Goal: Task Accomplishment & Management: Use online tool/utility

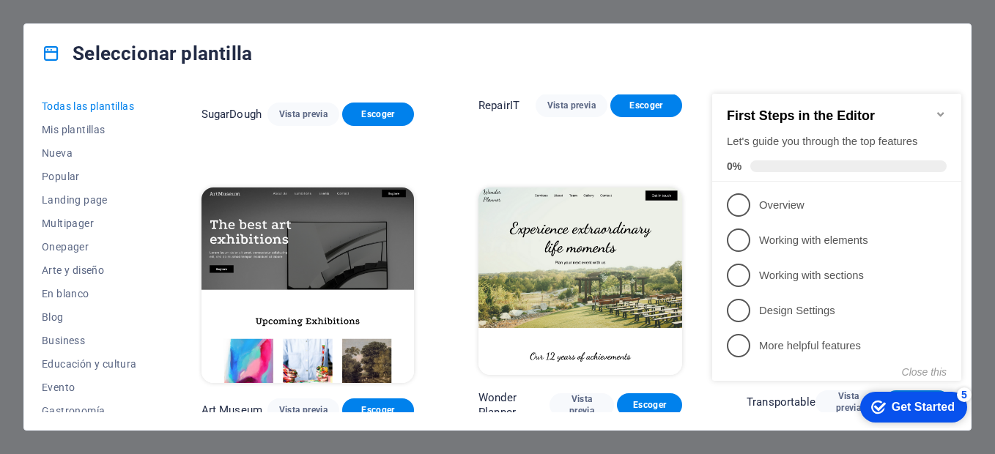
scroll to position [220, 0]
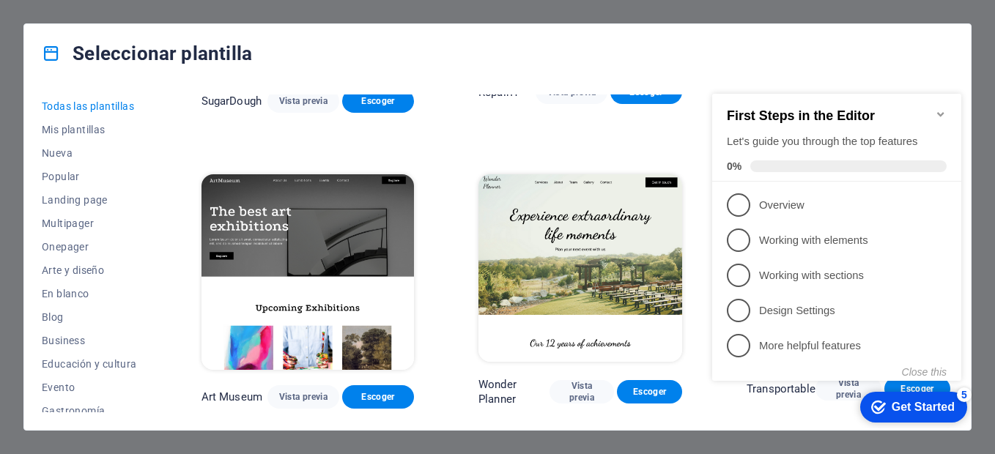
click at [943, 112] on icon "Minimize checklist" at bounding box center [940, 114] width 7 height 4
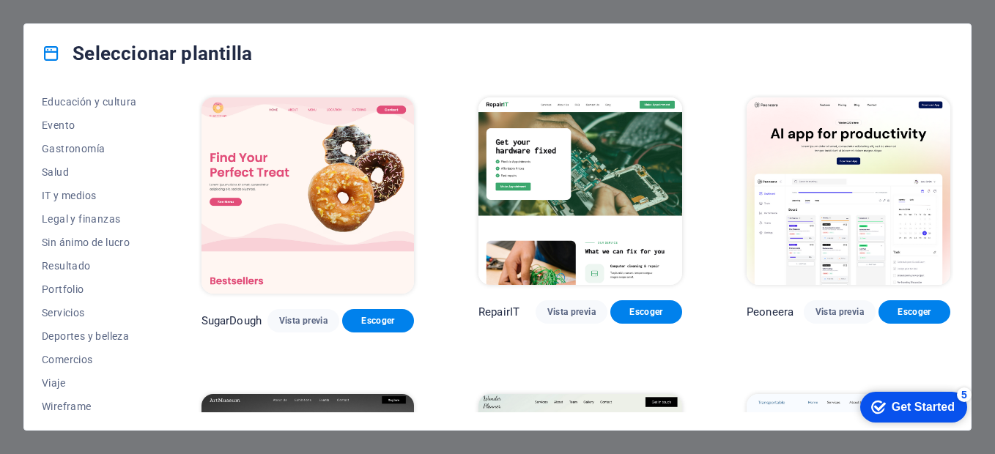
scroll to position [268, 0]
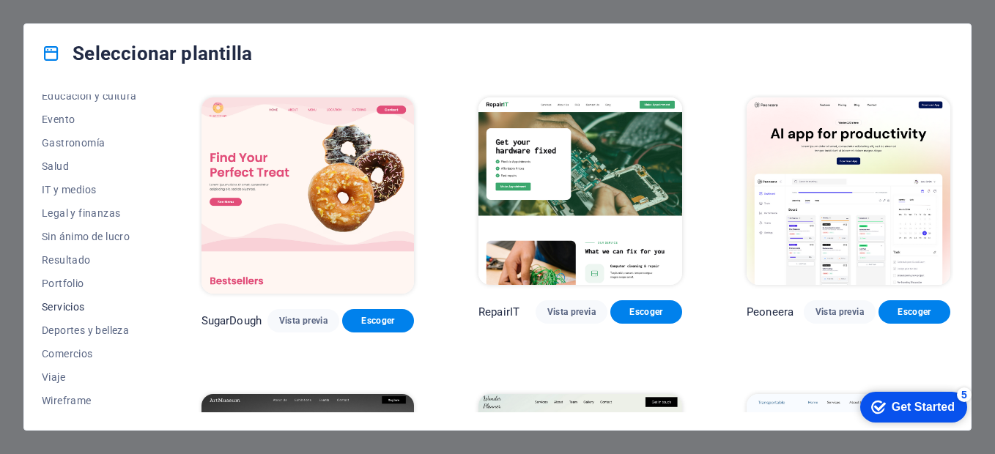
click at [72, 305] on span "Servicios" at bounding box center [89, 307] width 95 height 12
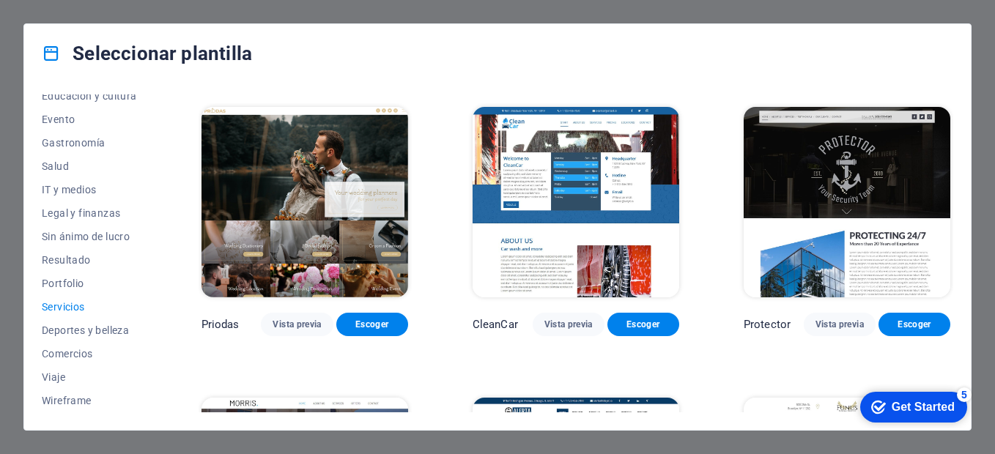
scroll to position [879, 0]
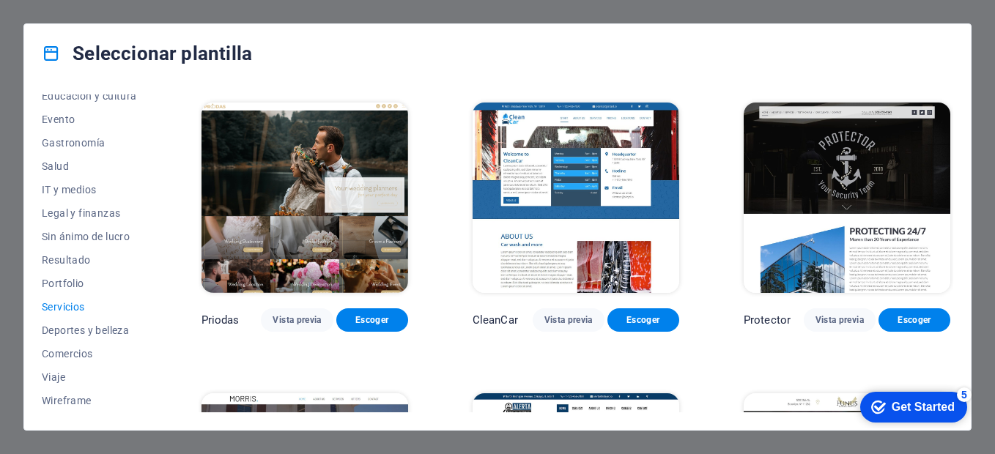
click at [804, 163] on img at bounding box center [847, 198] width 207 height 190
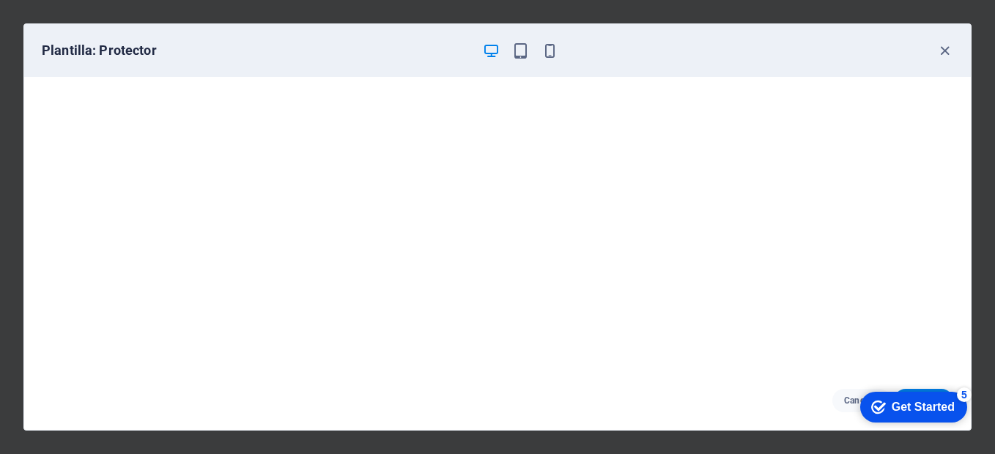
click at [897, 405] on div "Get Started" at bounding box center [923, 407] width 63 height 13
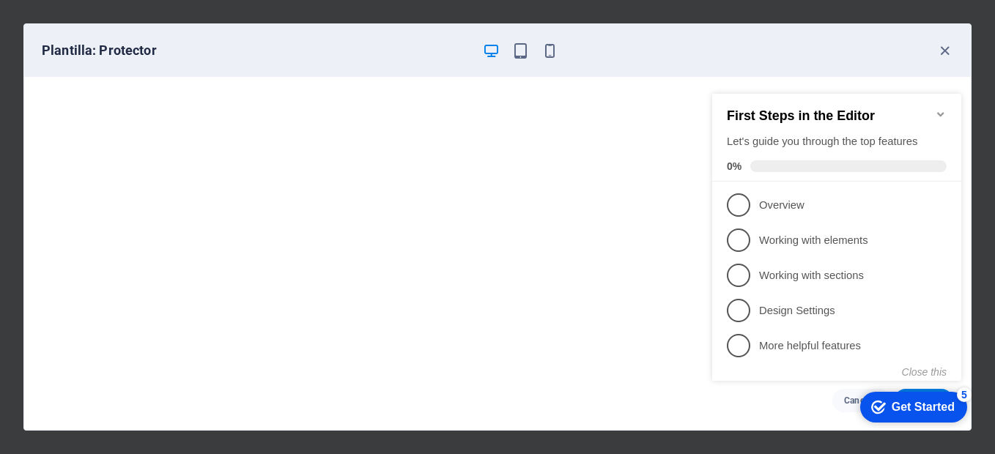
click at [944, 108] on icon "Minimize checklist" at bounding box center [941, 114] width 12 height 12
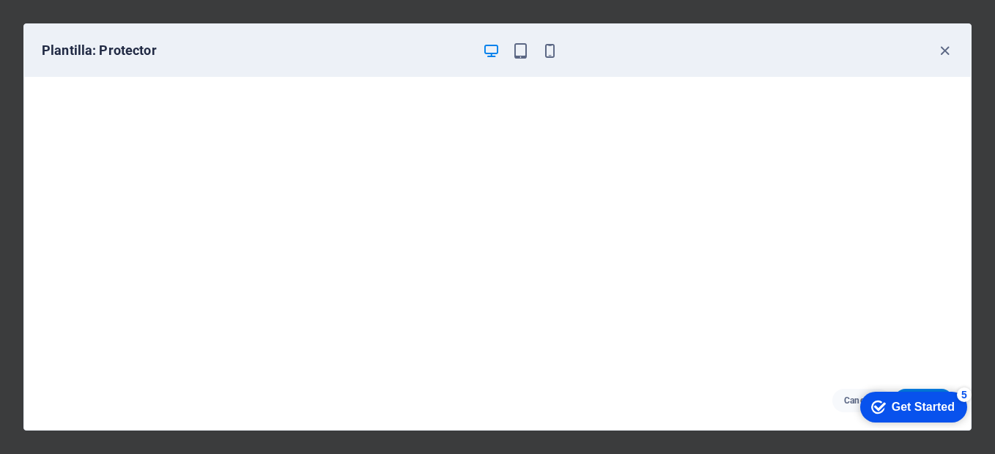
click at [486, 55] on icon "button" at bounding box center [491, 50] width 17 height 17
click at [497, 49] on icon "button" at bounding box center [491, 50] width 17 height 17
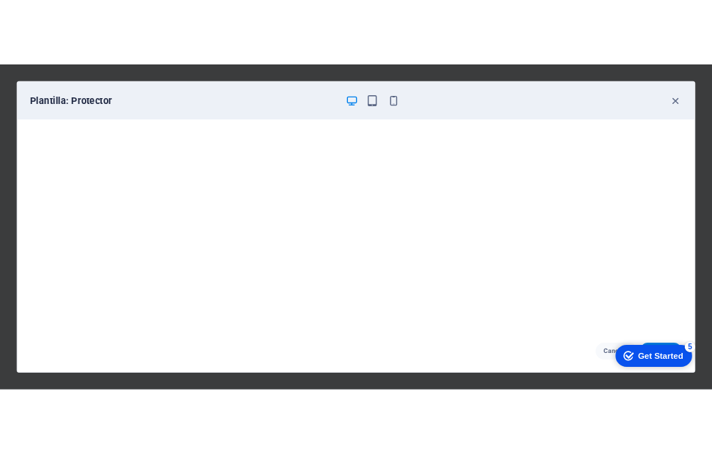
scroll to position [4, 0]
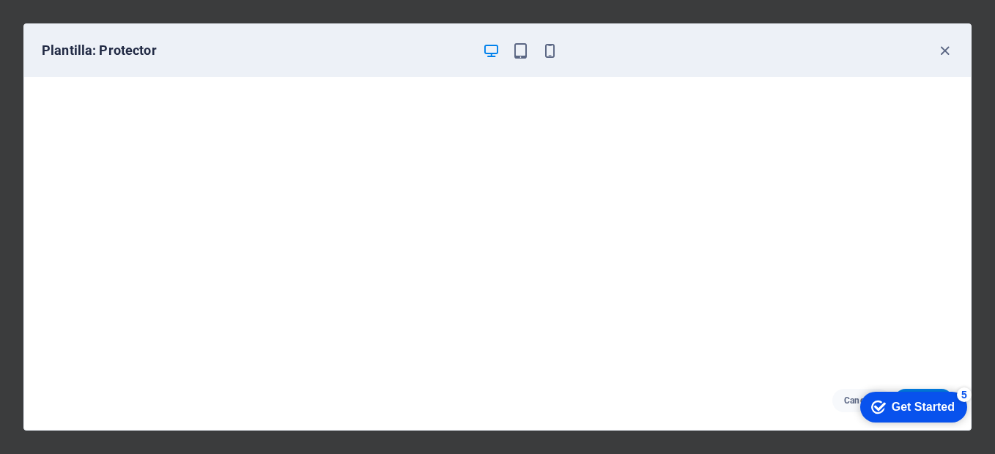
drag, startPoint x: 892, startPoint y: 405, endPoint x: 702, endPoint y: 412, distance: 189.9
click html "checkmark Get Started 5 First Steps in the Editor Let's guide you through the t…"
click at [793, 390] on div "Cancelar Escoger" at bounding box center [497, 400] width 947 height 59
click div "checkmark Get Started 5 First Steps in the Editor Let's guide you through the t…"
click at [892, 406] on div "Get Started" at bounding box center [923, 407] width 63 height 13
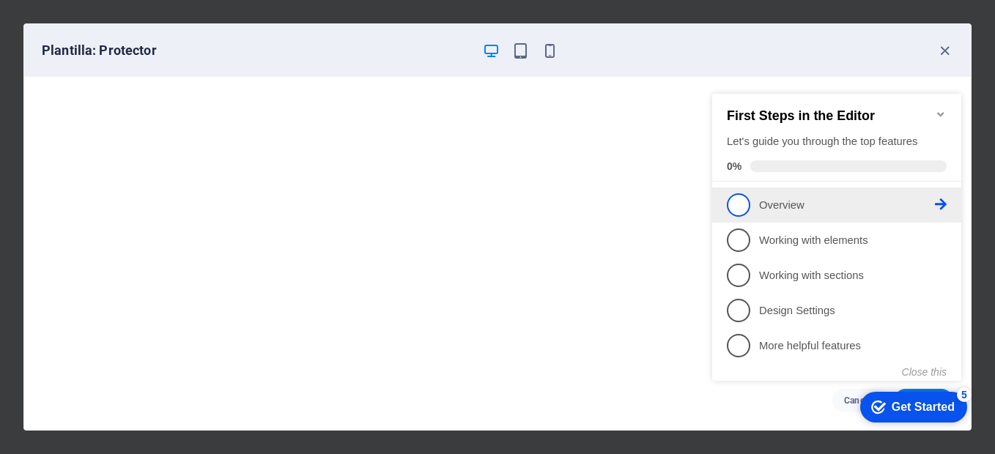
click at [788, 204] on p "Overview - incomplete" at bounding box center [847, 205] width 176 height 15
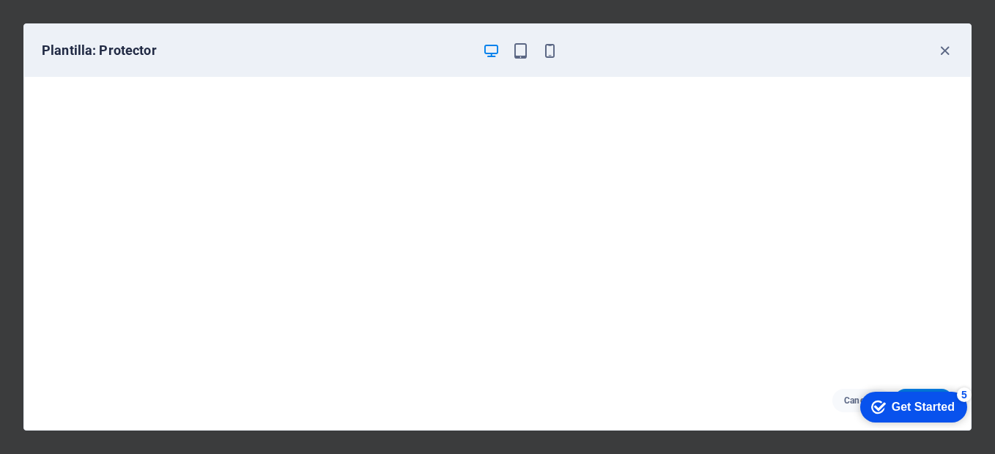
click at [966, 393] on div "5" at bounding box center [964, 395] width 15 height 15
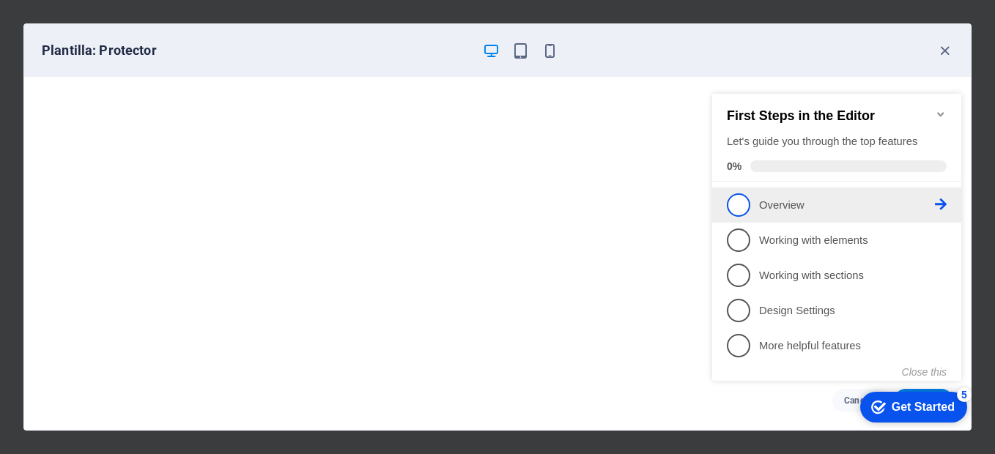
click at [739, 204] on span "1" at bounding box center [738, 204] width 23 height 23
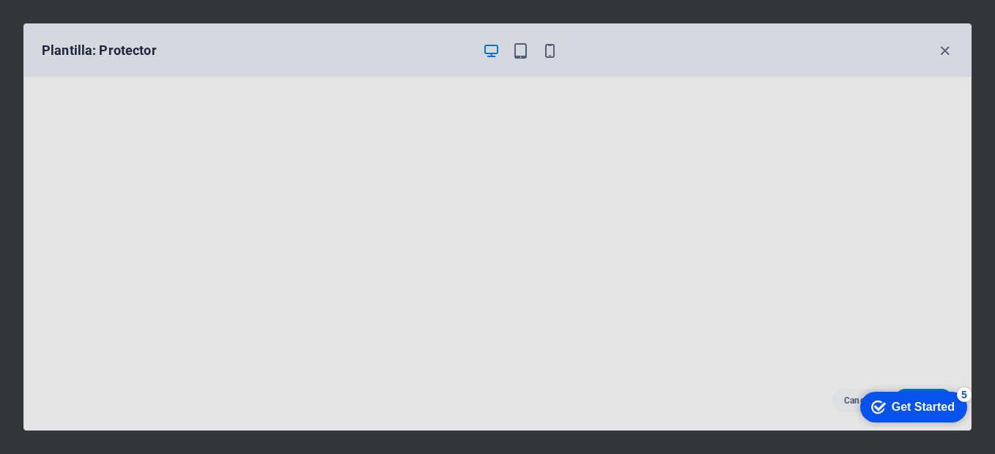
scroll to position [879, 0]
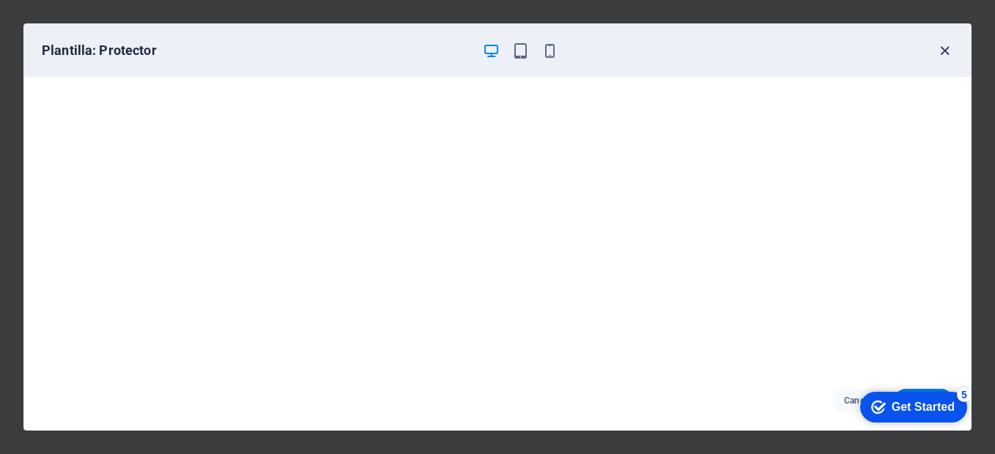
click at [944, 53] on icon "button" at bounding box center [944, 50] width 17 height 17
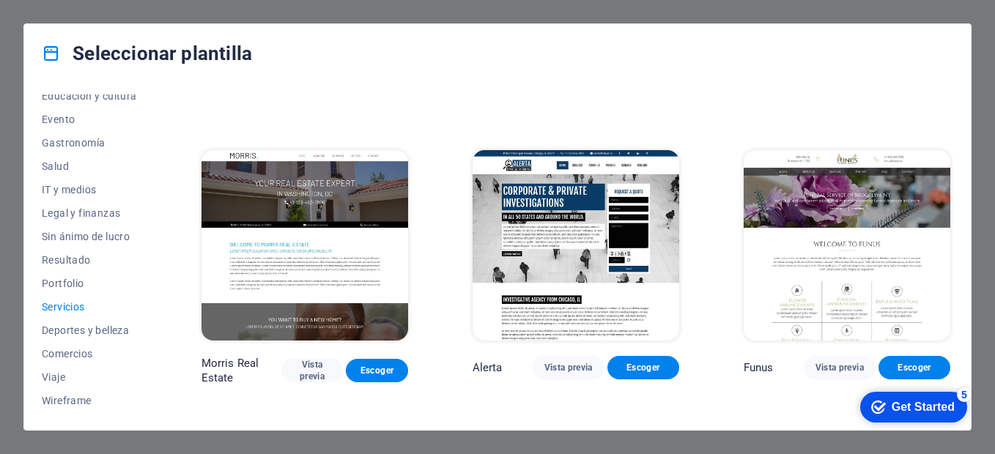
scroll to position [1172, 0]
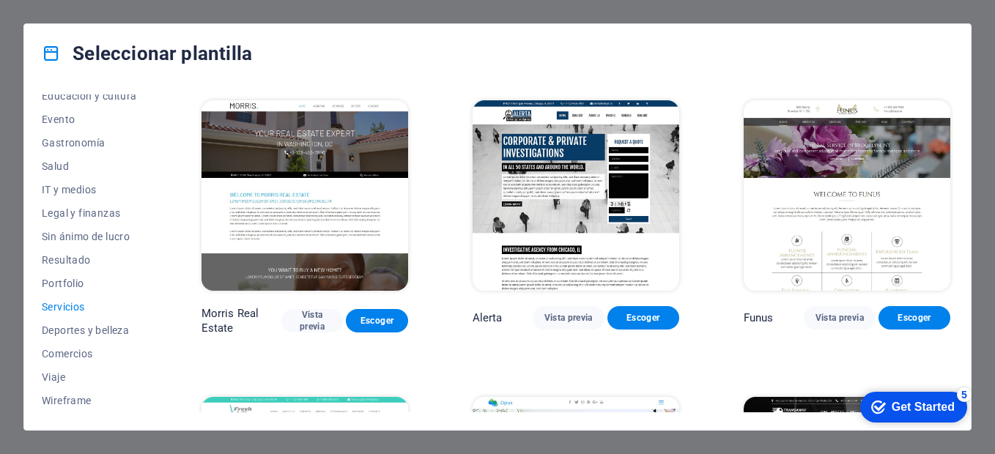
click at [367, 149] on img at bounding box center [304, 195] width 207 height 190
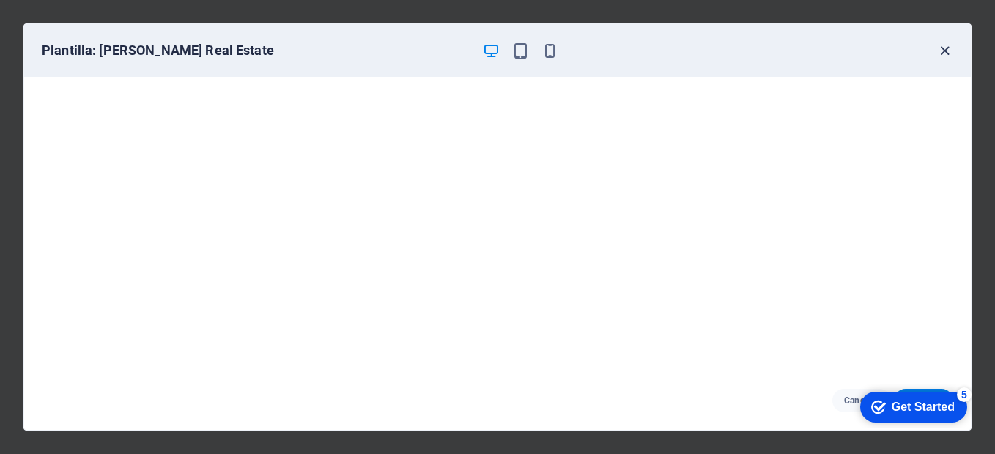
click at [942, 52] on icon "button" at bounding box center [944, 50] width 17 height 17
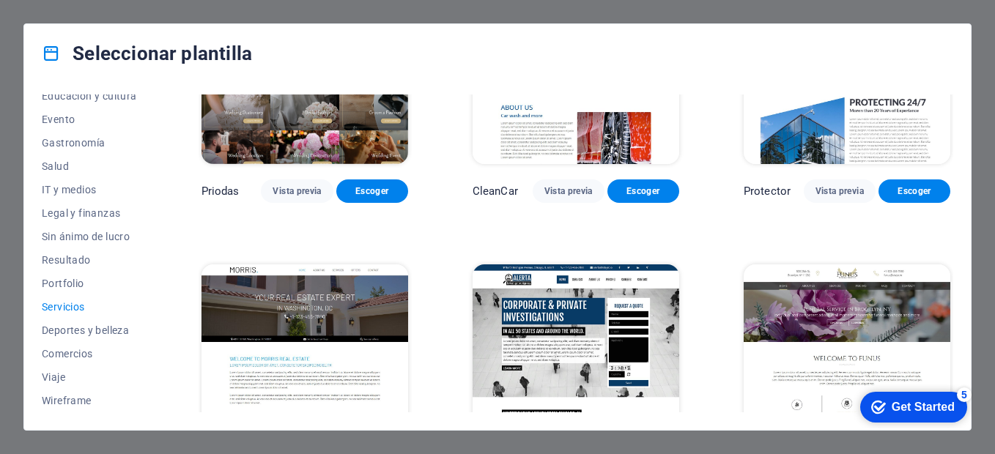
scroll to position [1079, 0]
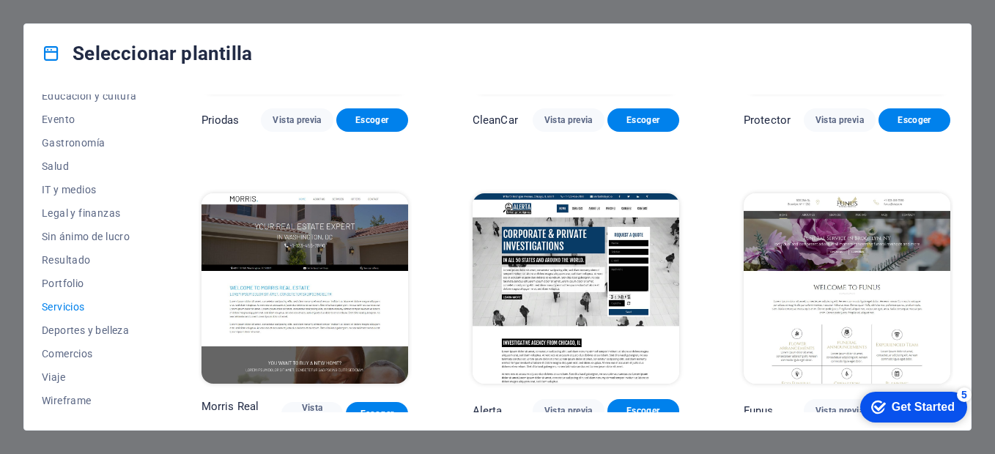
click at [549, 248] on img at bounding box center [576, 288] width 207 height 190
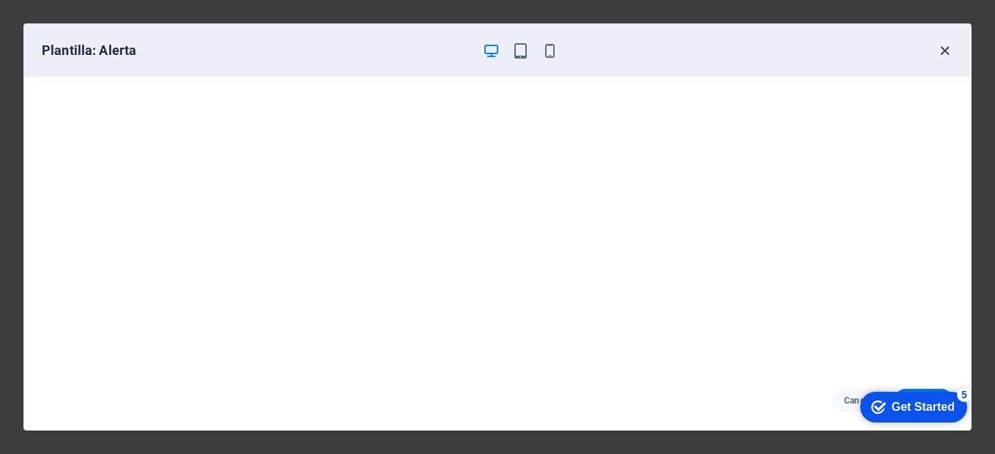
click at [946, 48] on icon "button" at bounding box center [944, 50] width 17 height 17
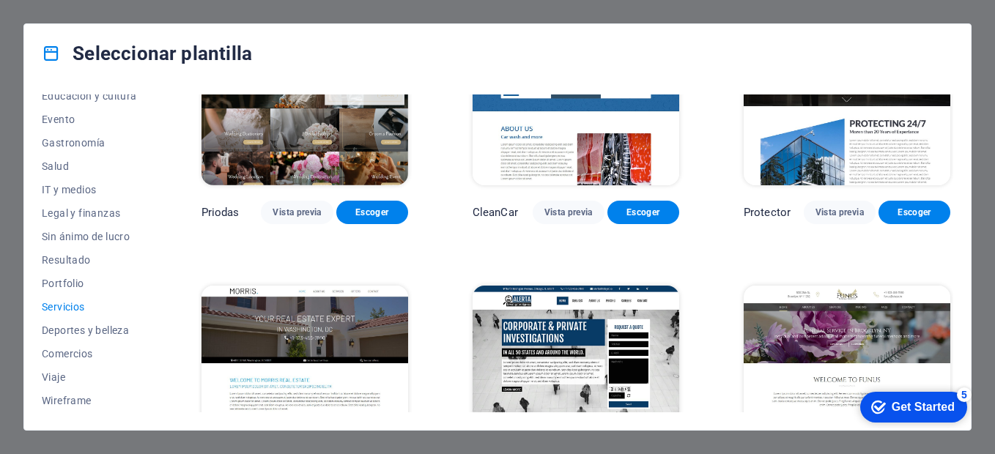
scroll to position [933, 0]
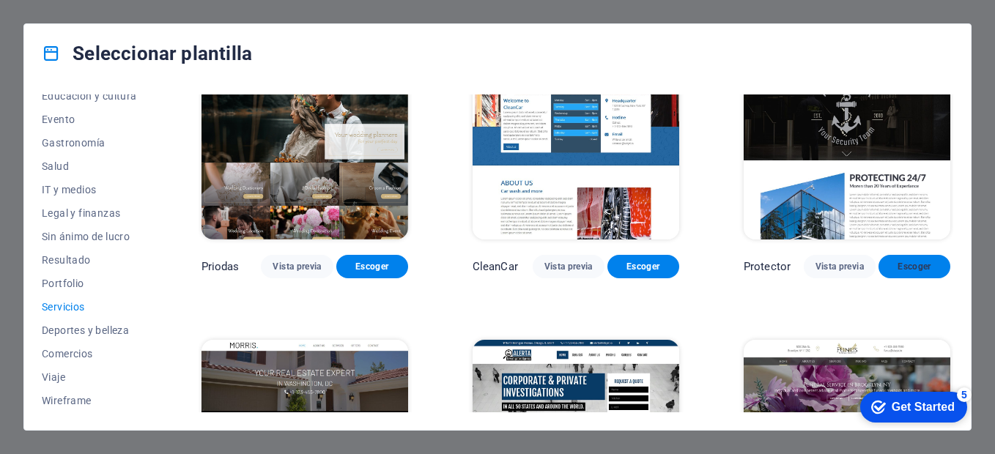
click at [929, 262] on span "Escoger" at bounding box center [914, 267] width 48 height 12
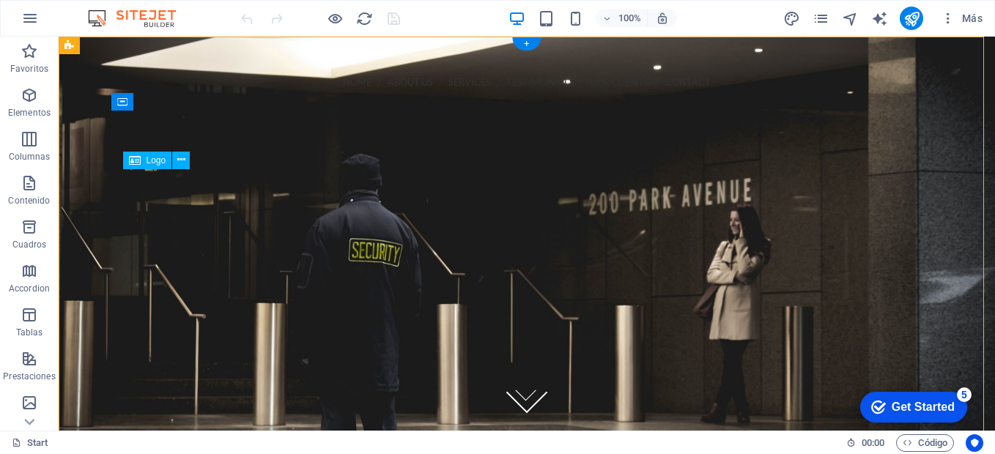
click at [496, 273] on div at bounding box center [526, 425] width 797 height 311
click at [515, 283] on div at bounding box center [526, 425] width 797 height 311
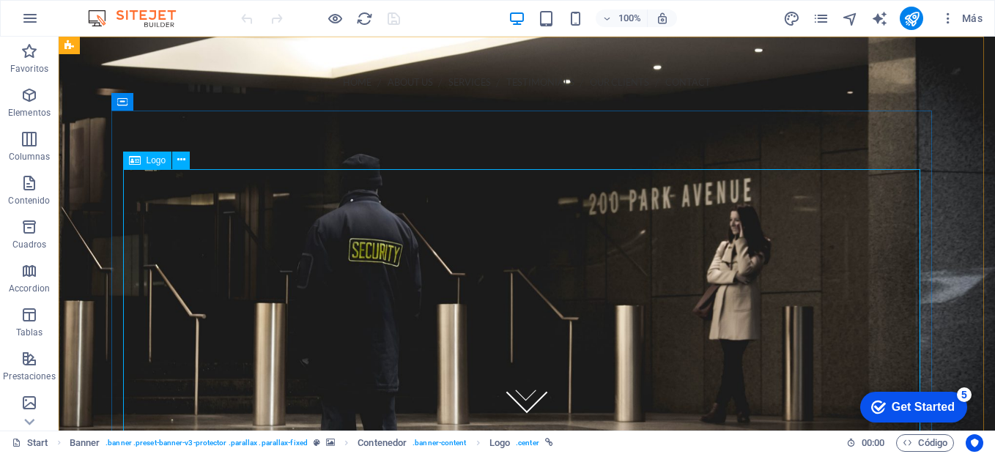
click at [152, 160] on span "Logo" at bounding box center [157, 160] width 20 height 9
click at [180, 163] on icon at bounding box center [181, 159] width 8 height 15
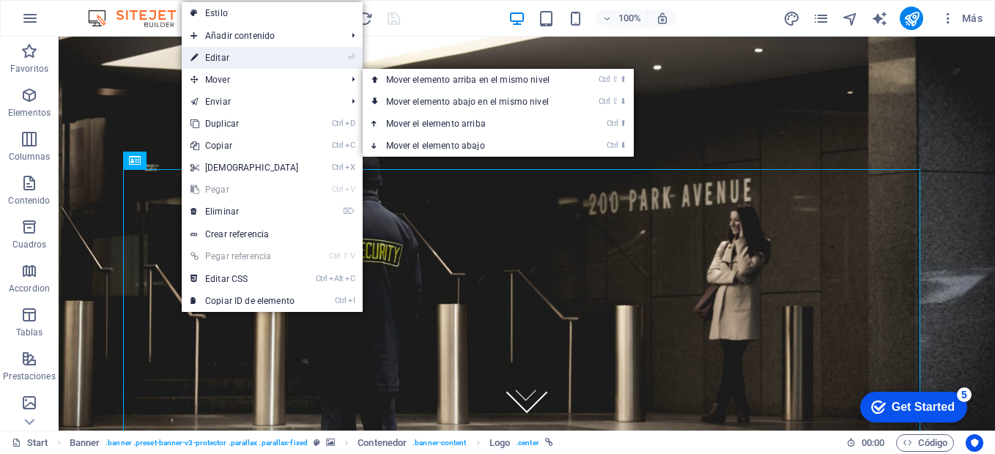
click at [226, 61] on link "⏎ Editar" at bounding box center [245, 58] width 126 height 22
select select "px"
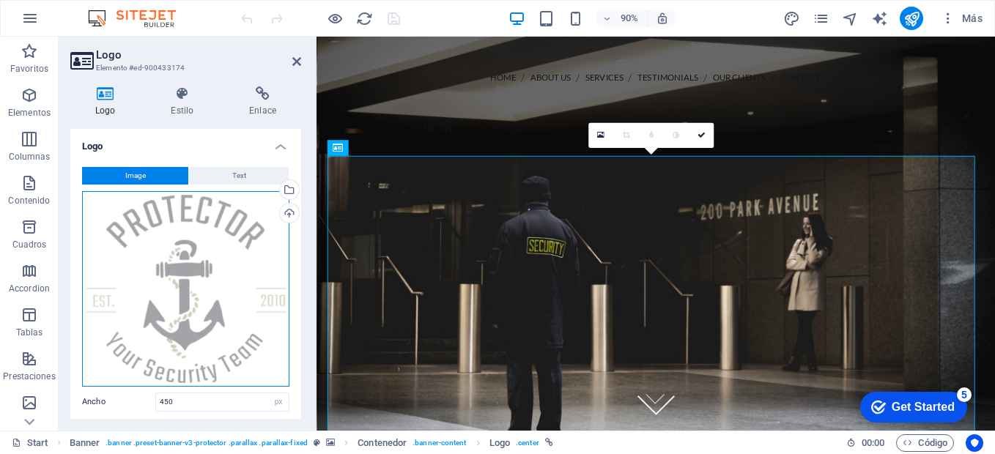
drag, startPoint x: 154, startPoint y: 270, endPoint x: 170, endPoint y: 315, distance: 48.2
click at [170, 315] on div "Arrastra archivos aquí, haz clic para escoger archivos o selecciona archivos de…" at bounding box center [185, 289] width 207 height 196
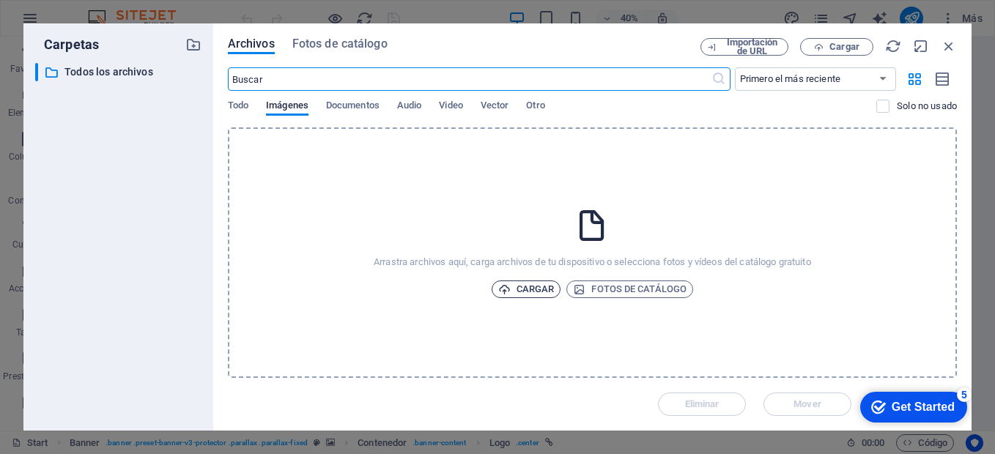
click at [523, 286] on span "Cargar" at bounding box center [526, 290] width 56 height 18
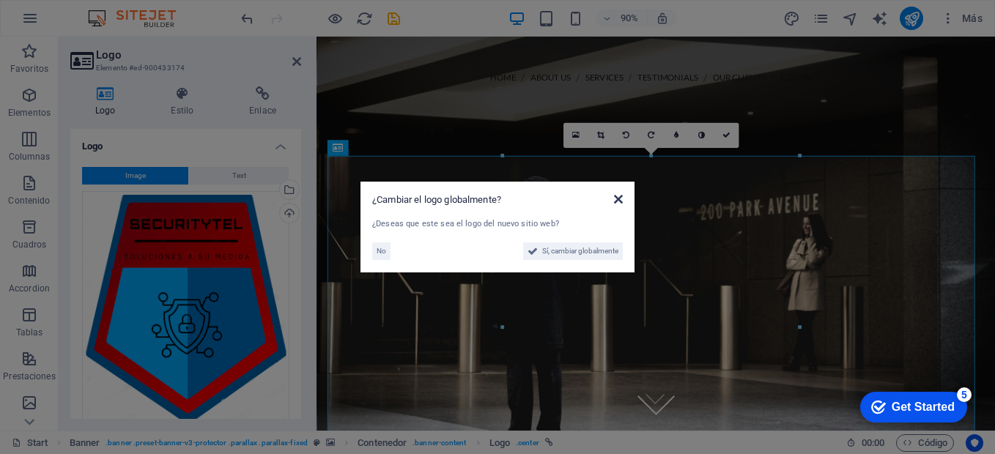
click at [619, 199] on icon at bounding box center [618, 199] width 9 height 12
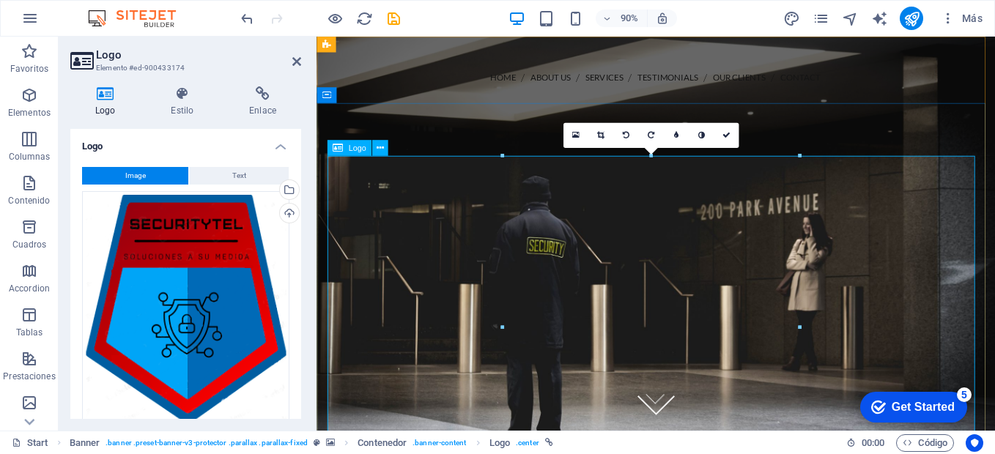
click at [543, 270] on div at bounding box center [693, 460] width 730 height 381
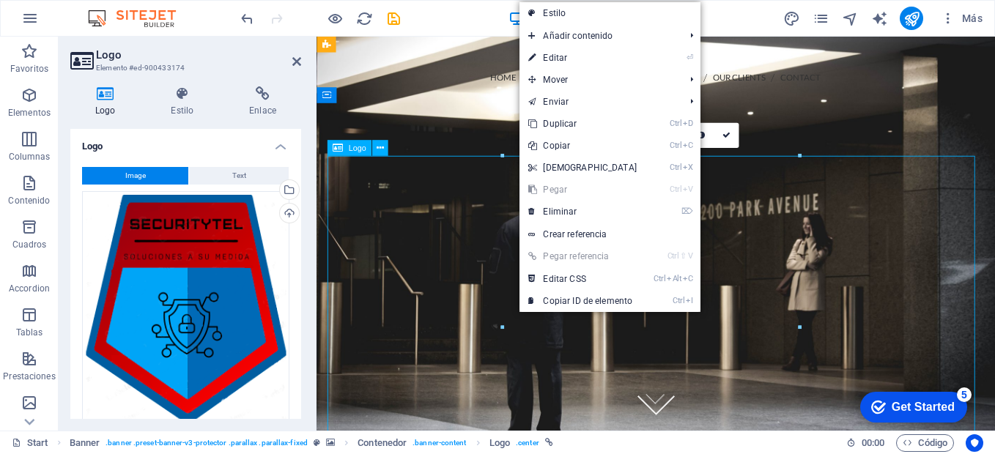
click at [456, 270] on div at bounding box center [693, 460] width 730 height 381
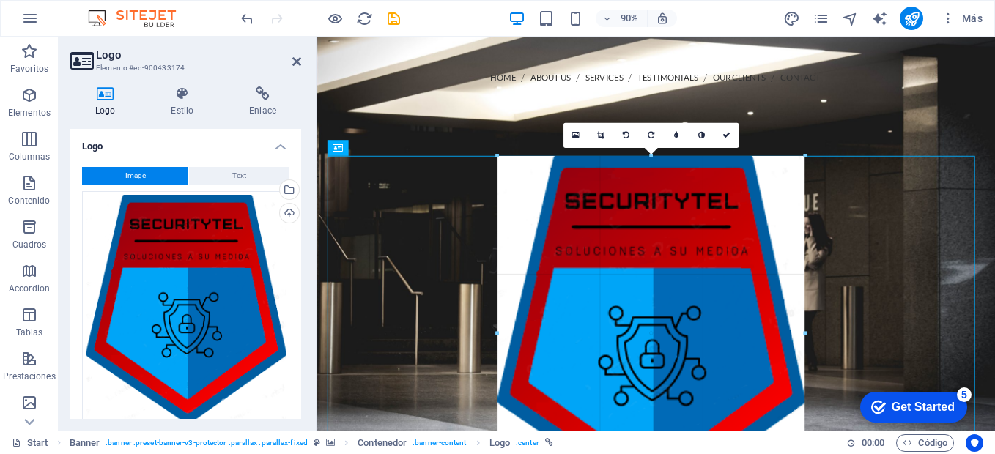
drag, startPoint x: 503, startPoint y: 156, endPoint x: 190, endPoint y: 156, distance: 313.6
type input "466"
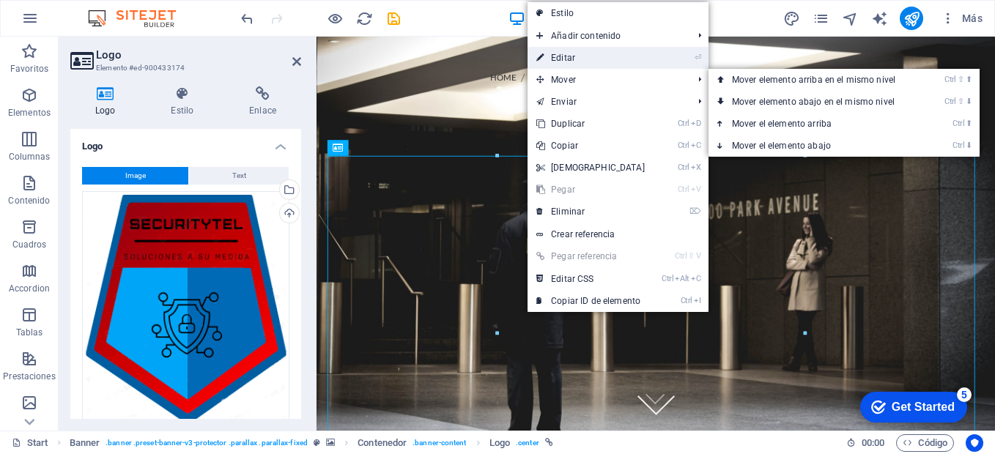
click at [563, 52] on link "⏎ Editar" at bounding box center [591, 58] width 126 height 22
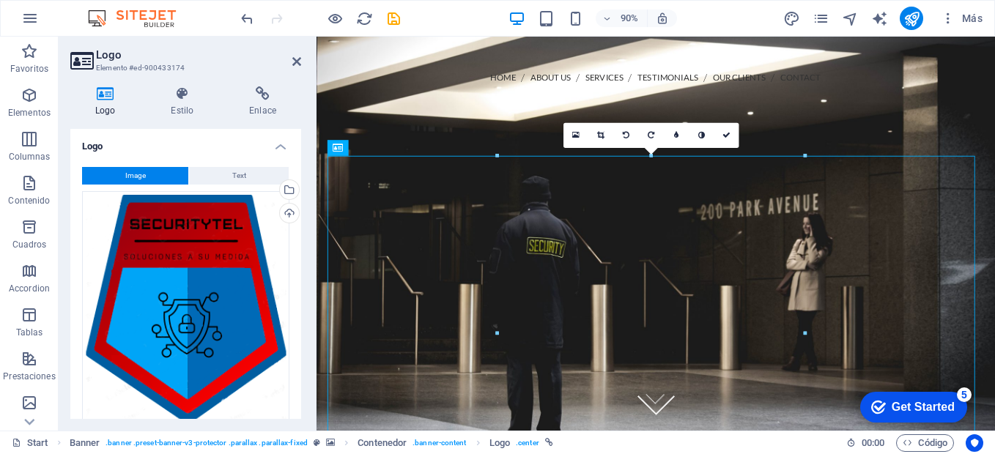
drag, startPoint x: 419, startPoint y: 257, endPoint x: 438, endPoint y: 296, distance: 43.3
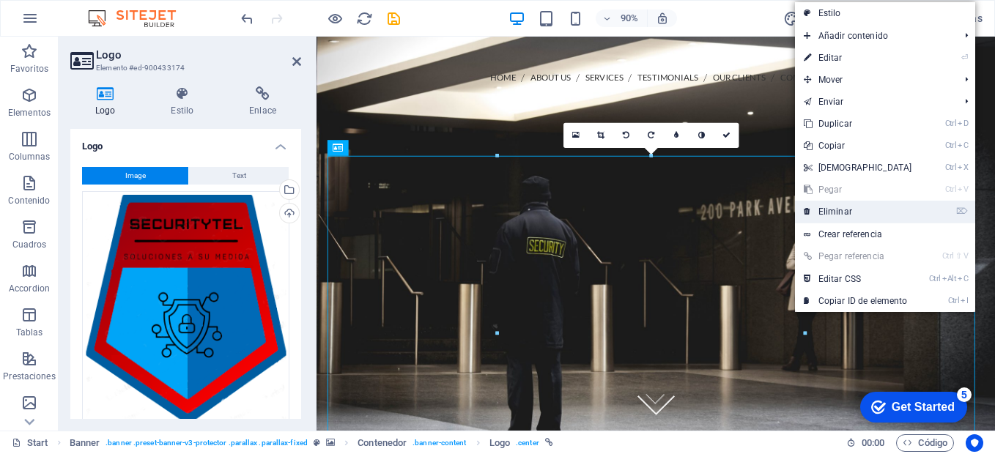
click at [814, 201] on link "⌦ Eliminar" at bounding box center [858, 212] width 126 height 22
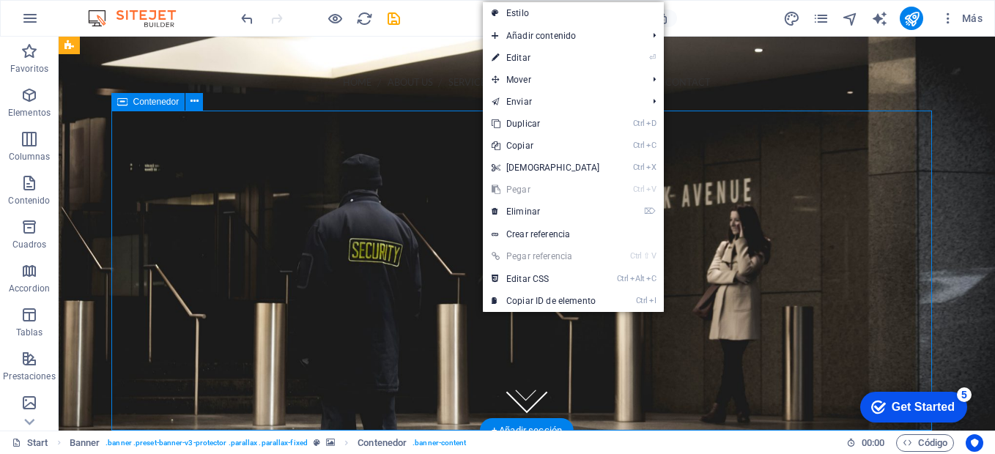
click at [452, 235] on div at bounding box center [526, 270] width 821 height 117
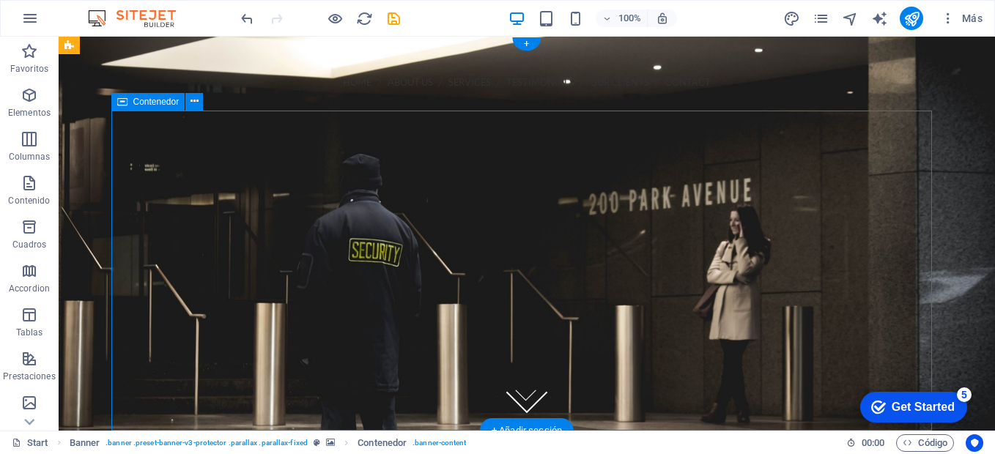
drag, startPoint x: 429, startPoint y: 252, endPoint x: 455, endPoint y: 192, distance: 65.3
click at [430, 253] on div at bounding box center [526, 270] width 821 height 117
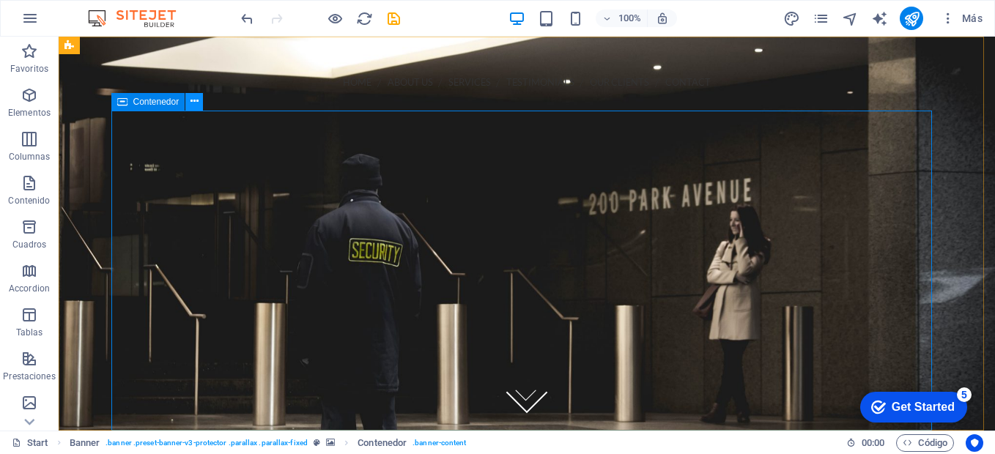
click at [191, 105] on icon at bounding box center [194, 101] width 8 height 15
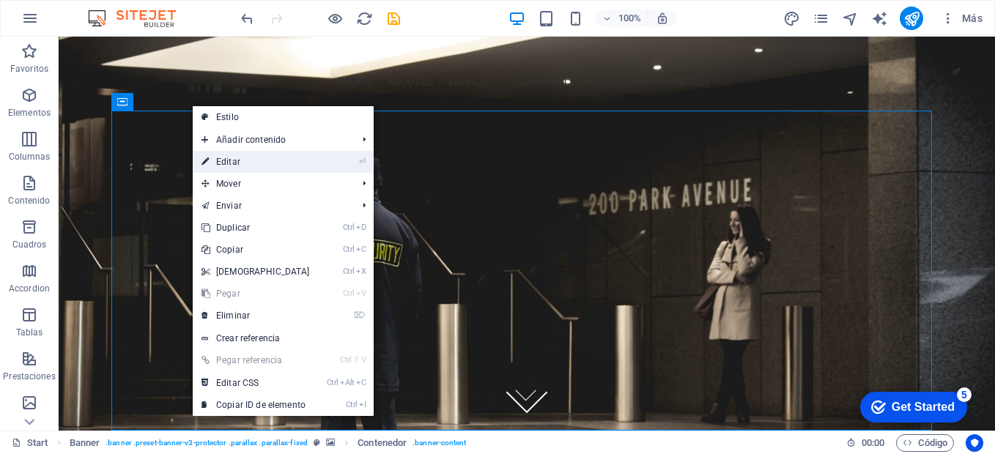
click at [227, 168] on link "⏎ Editar" at bounding box center [256, 162] width 126 height 22
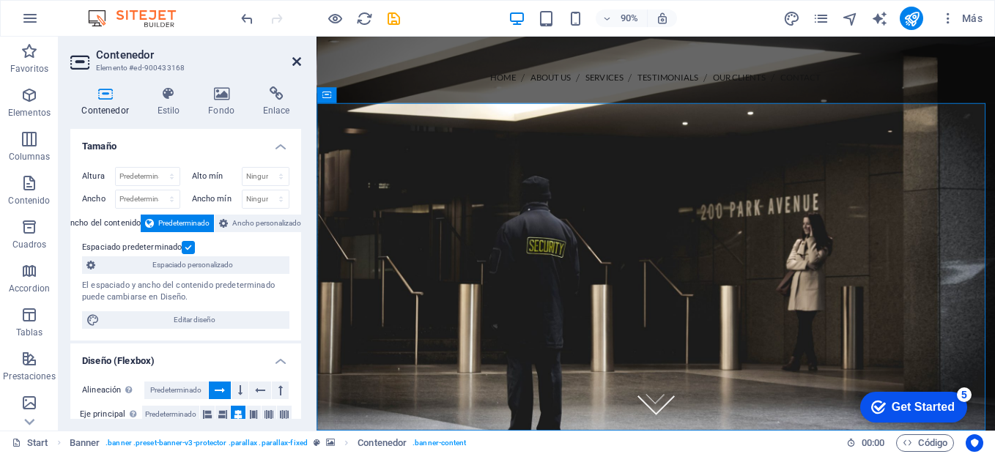
click at [300, 64] on icon at bounding box center [296, 62] width 9 height 12
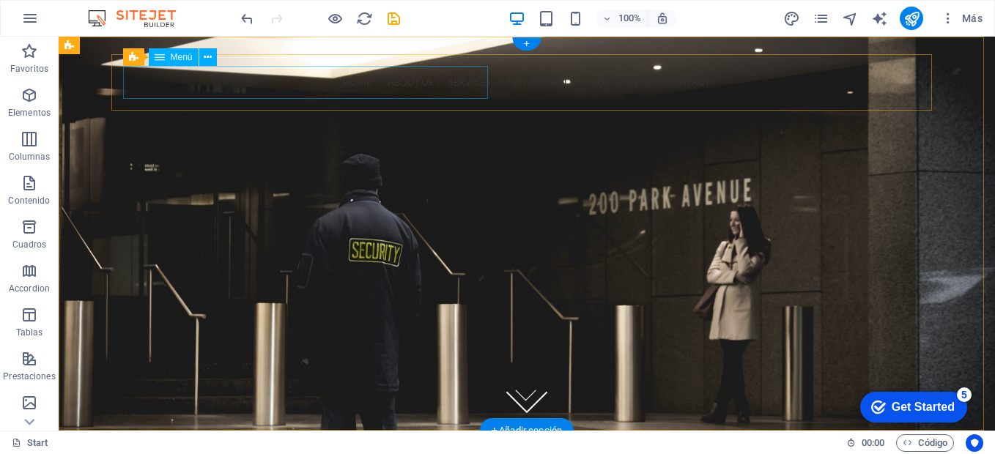
click at [132, 81] on nav "Home About us Services Testimonials Our Clients Contact" at bounding box center [526, 82] width 797 height 33
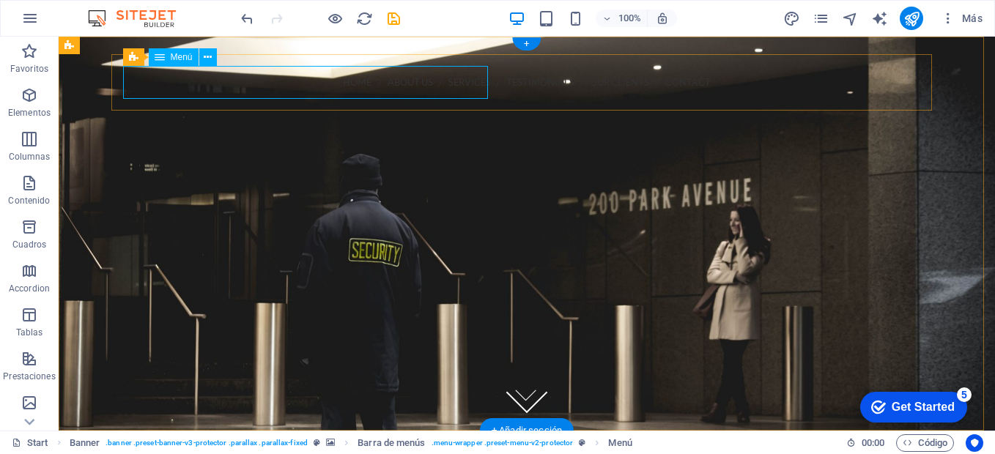
click at [142, 85] on nav "Home About us Services Testimonials Our Clients Contact" at bounding box center [526, 82] width 797 height 33
click at [698, 99] on div "Call us [PHONE_NUMBER]" at bounding box center [526, 108] width 797 height 19
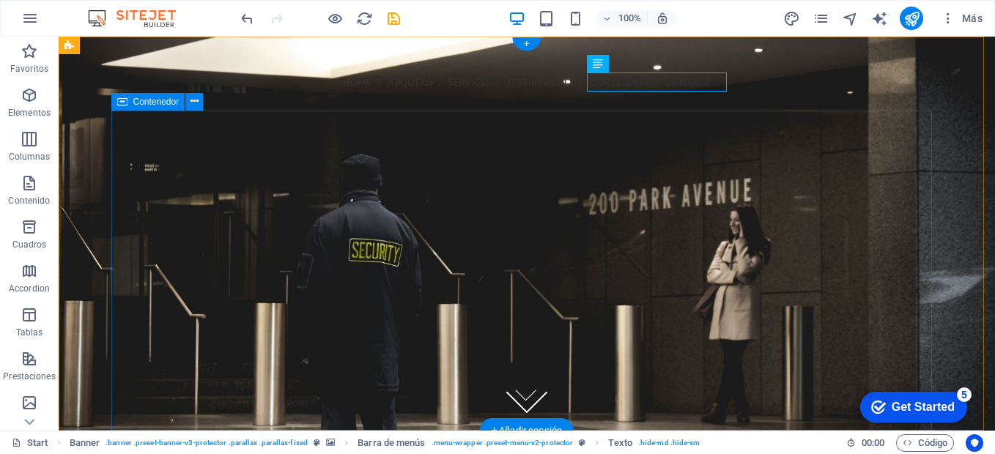
click at [826, 250] on div at bounding box center [526, 270] width 821 height 117
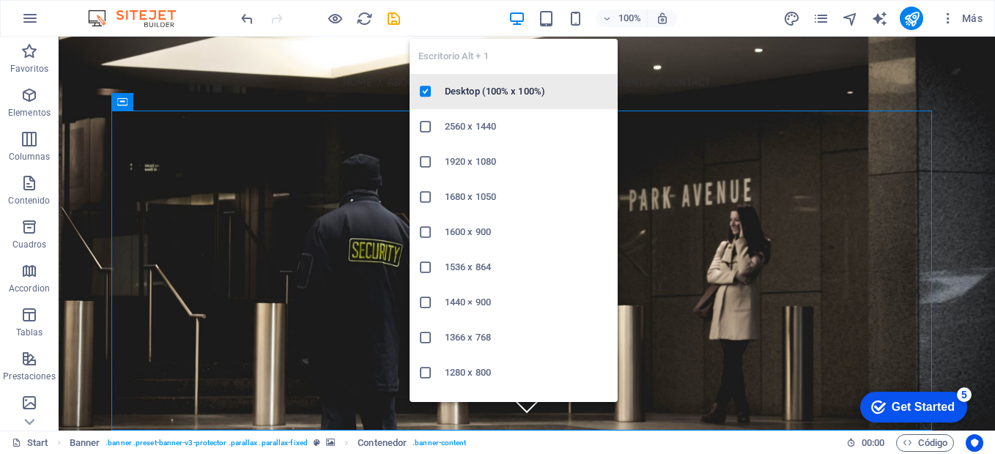
click at [507, 95] on h6 "Desktop (100% x 100%)" at bounding box center [527, 92] width 164 height 18
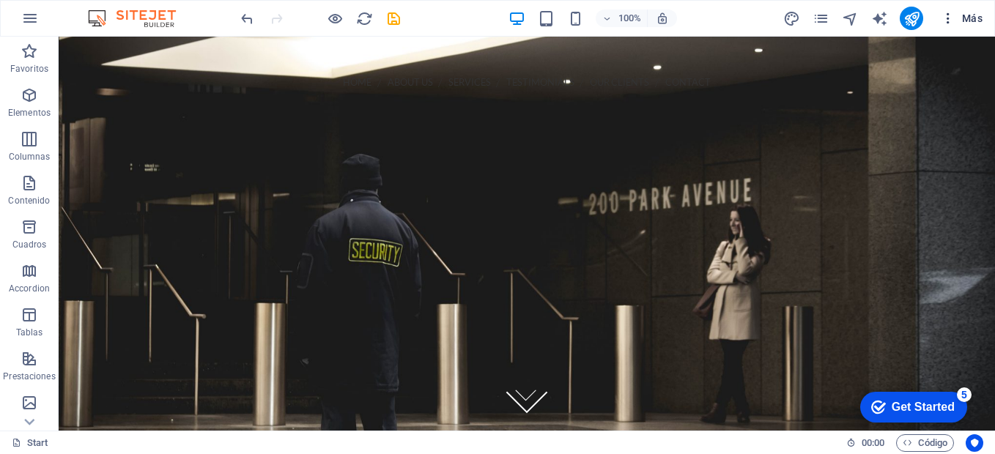
click at [976, 17] on span "Más" at bounding box center [962, 18] width 42 height 15
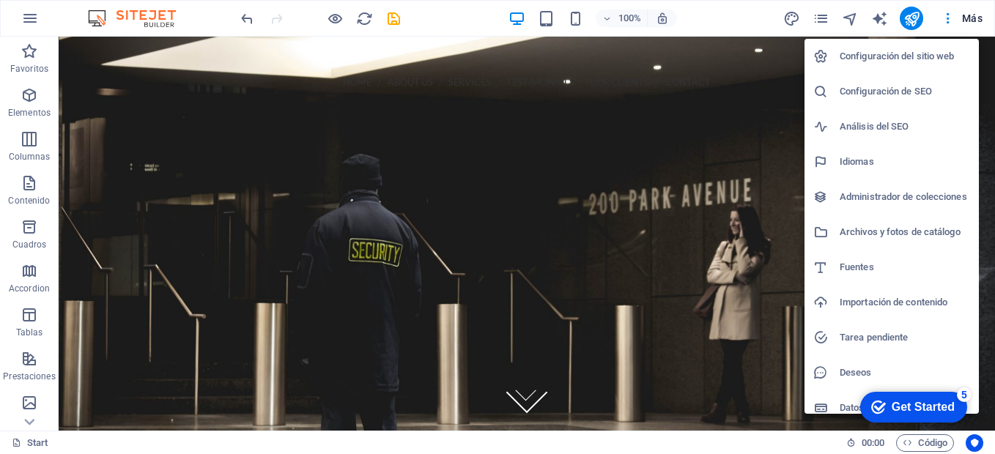
click at [931, 57] on h6 "Configuración del sitio web" at bounding box center [905, 57] width 130 height 18
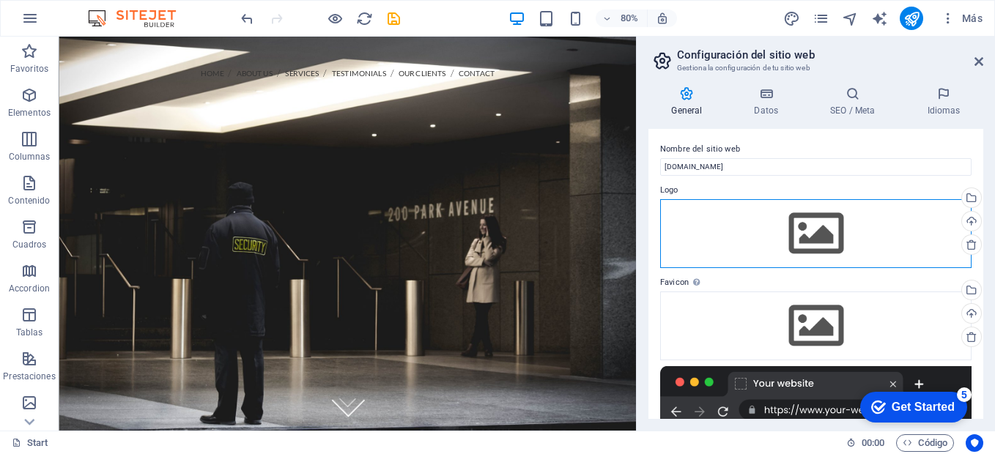
click at [833, 230] on div "Arrastra archivos aquí, haz clic para escoger archivos o selecciona archivos de…" at bounding box center [815, 233] width 311 height 69
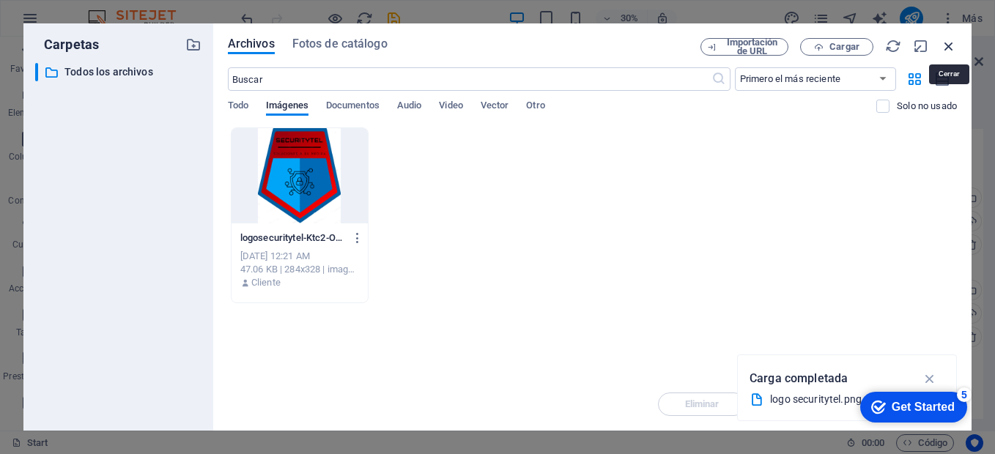
click at [956, 45] on icon "button" at bounding box center [949, 46] width 16 height 16
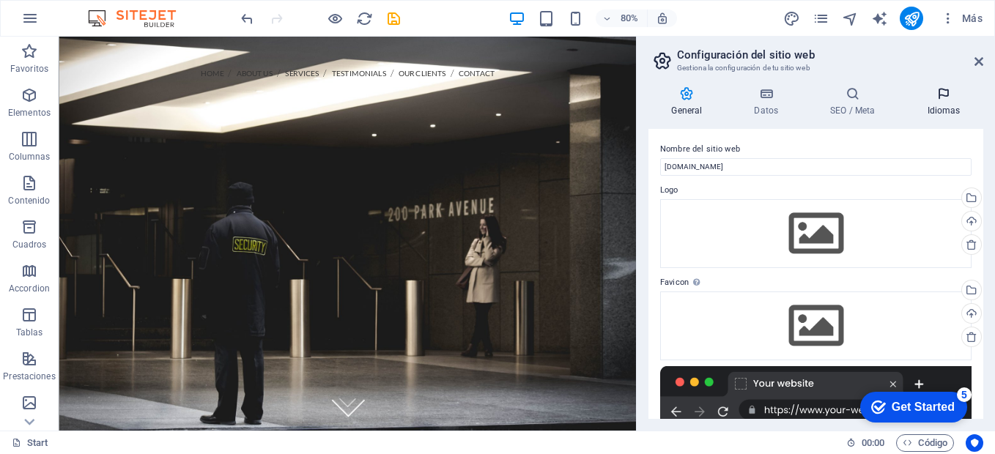
click at [939, 97] on icon at bounding box center [943, 93] width 79 height 15
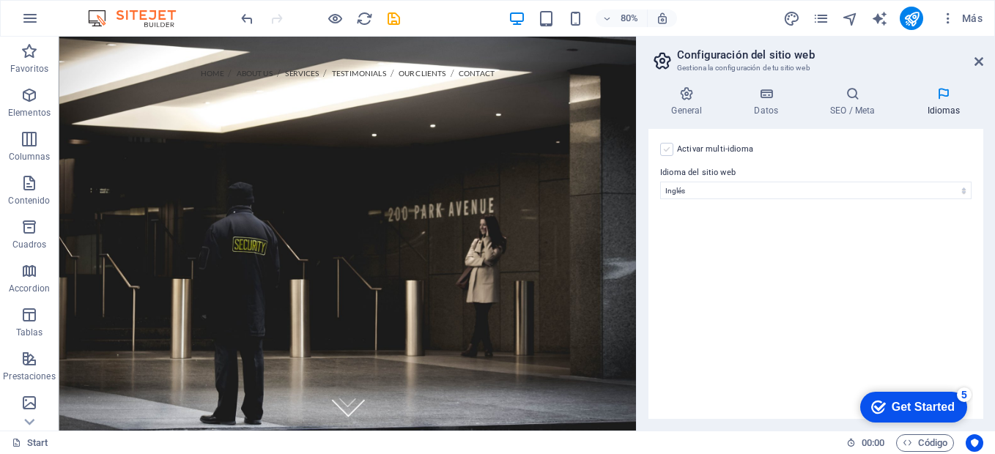
click at [668, 148] on label at bounding box center [666, 149] width 13 height 13
click at [0, 0] on input "Activar multi-idioma Para desactivar la opción multi-idioma, elimine todos los …" at bounding box center [0, 0] width 0 height 0
select select
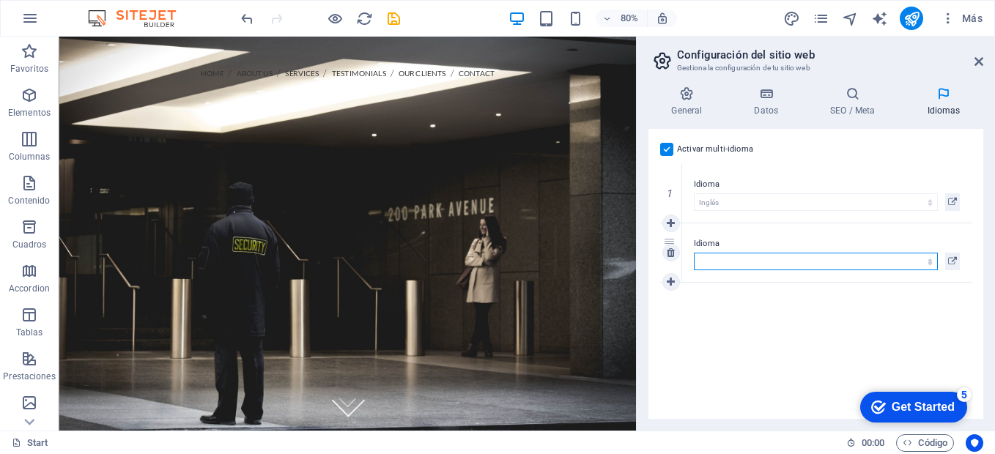
click at [738, 259] on select "Abkhazian Afar Afrikaans Akan Albanés Alemán Amharic Árabe Aragonese Armenian A…" at bounding box center [816, 262] width 244 height 18
click at [776, 319] on div "Activar multi-idioma Para desactivar la opción multi-idioma, elimine todos los …" at bounding box center [815, 274] width 335 height 290
click at [662, 152] on label at bounding box center [666, 149] width 13 height 13
click at [0, 0] on input "Activar multi-idioma Para desactivar la opción multi-idioma, elimine todos los …" at bounding box center [0, 0] width 0 height 0
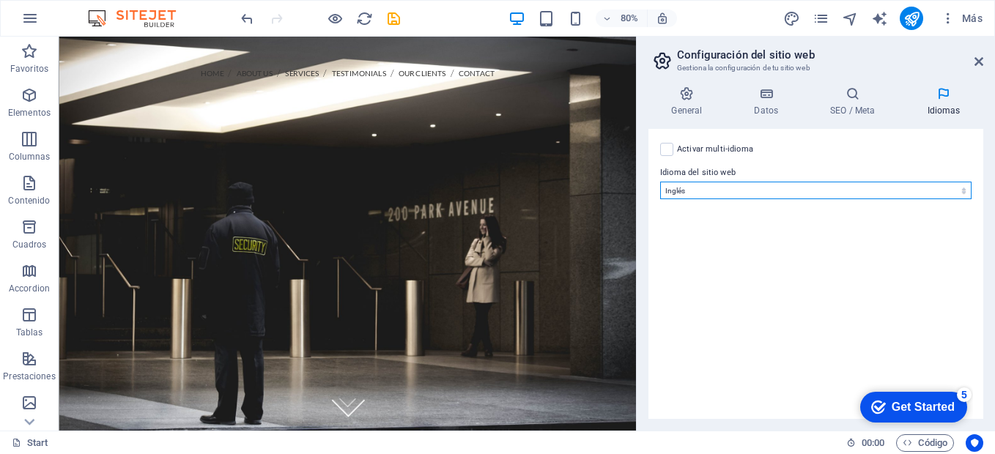
click at [729, 190] on select "Abkhazian Afar Afrikaans Akan Albanés Alemán Amharic Árabe Aragonese Armenian A…" at bounding box center [815, 191] width 311 height 18
select select "44"
click at [660, 182] on select "Abkhazian Afar Afrikaans Akan Albanés Alemán Amharic Árabe Aragonese Armenian A…" at bounding box center [815, 191] width 311 height 18
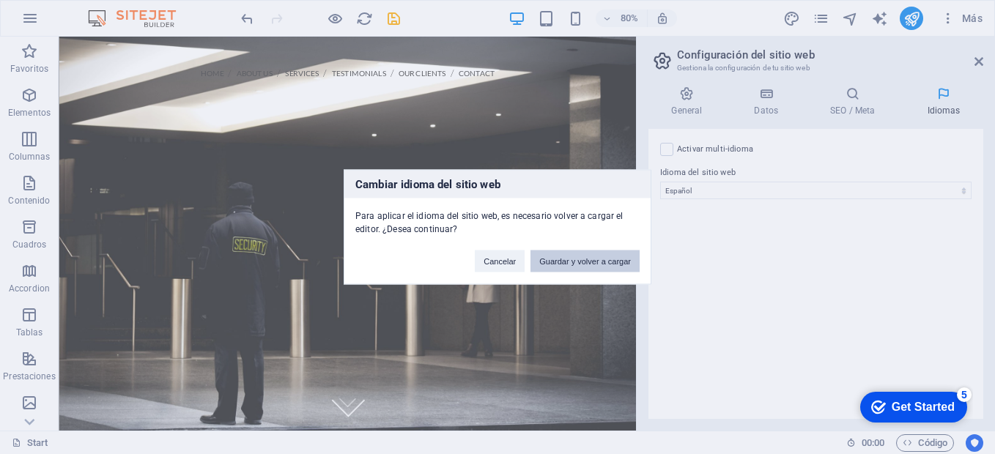
click at [578, 261] on button "Guardar y volver a cargar" at bounding box center [584, 262] width 109 height 22
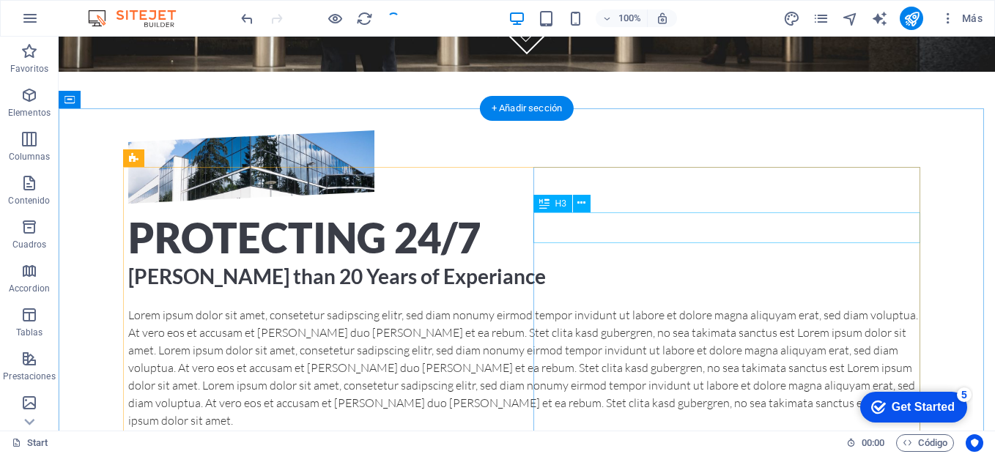
scroll to position [366, 0]
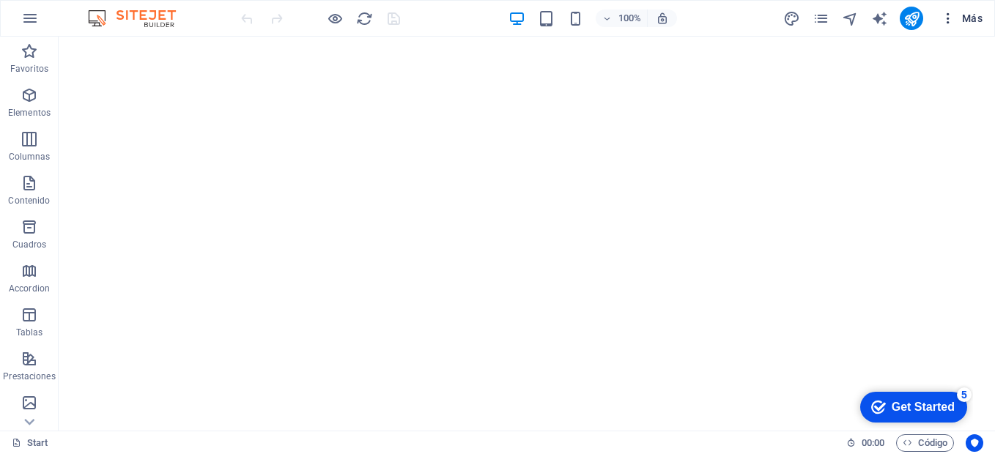
click at [965, 17] on span "Más" at bounding box center [962, 18] width 42 height 15
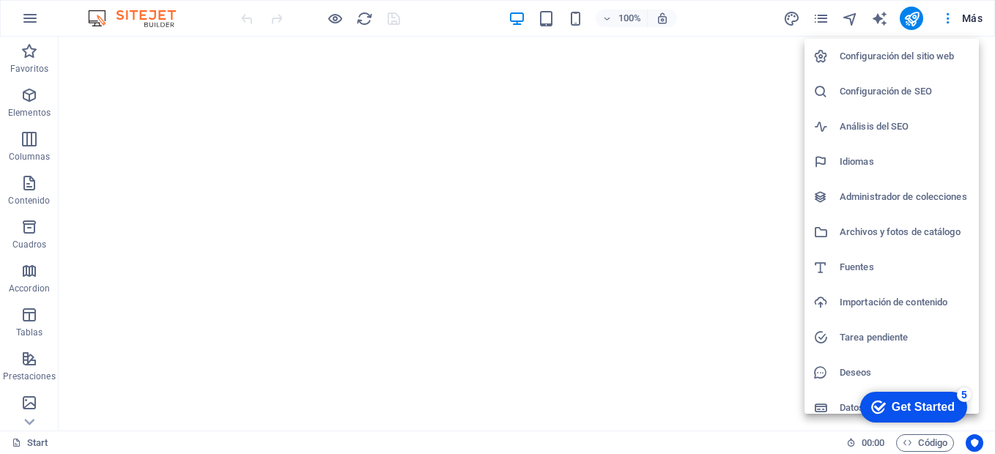
click at [905, 60] on h6 "Configuración del sitio web" at bounding box center [905, 57] width 130 height 18
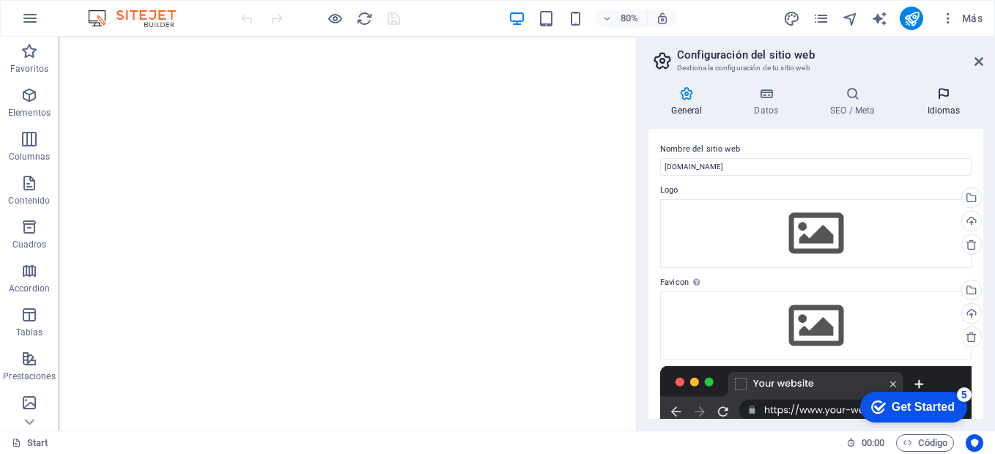
click at [949, 98] on icon at bounding box center [943, 93] width 79 height 15
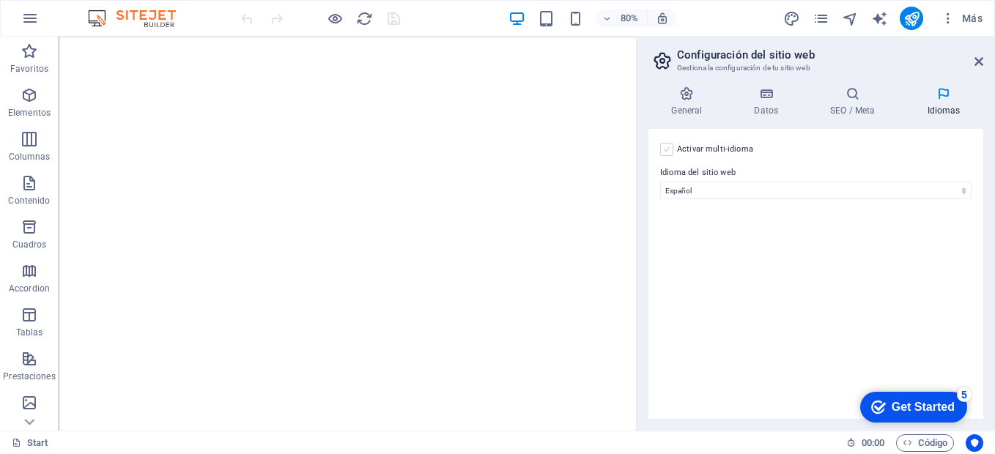
click at [667, 147] on label at bounding box center [666, 149] width 13 height 13
click at [0, 0] on input "Activar multi-idioma Para desactivar la opción multi-idioma, elimine todos los …" at bounding box center [0, 0] width 0 height 0
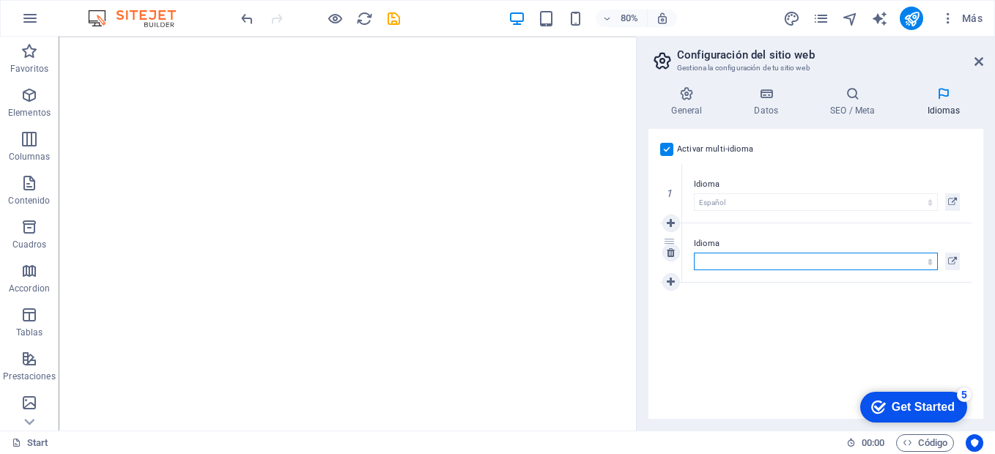
click at [750, 262] on select "Abkhazian Afar Afrikaans Akan Albanés Alemán Amharic Árabe Aragonese Armenian A…" at bounding box center [816, 262] width 244 height 18
select select "73"
click at [694, 253] on select "Abkhazian Afar Afrikaans Akan Albanés Alemán Amharic Árabe Aragonese Armenian A…" at bounding box center [816, 262] width 244 height 18
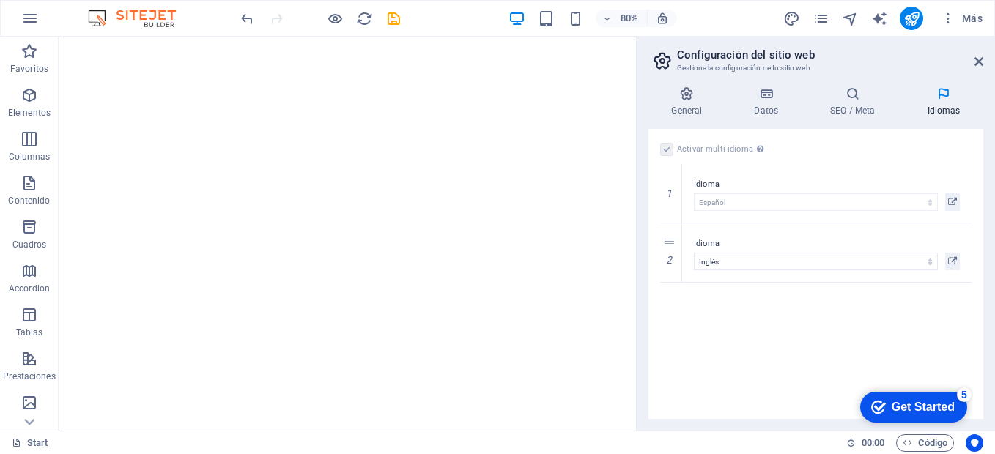
click at [928, 410] on div "Get Started" at bounding box center [923, 407] width 63 height 13
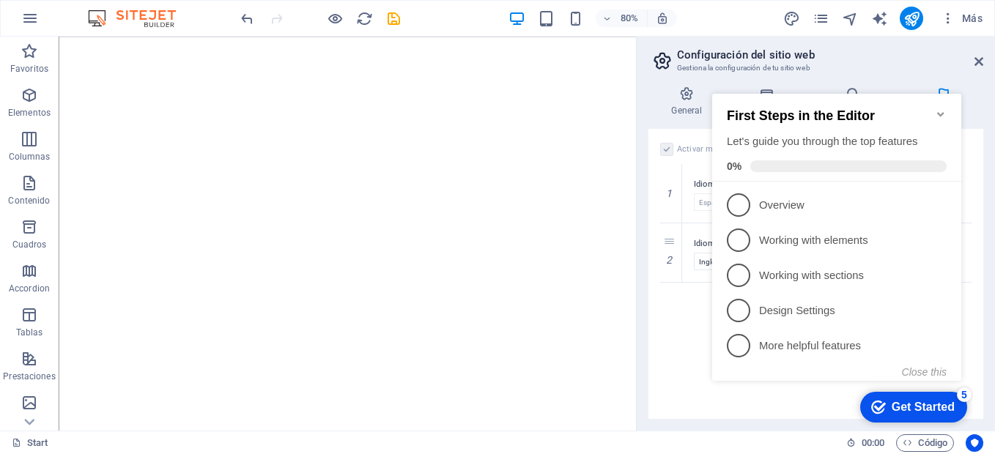
drag, startPoint x: 786, startPoint y: 97, endPoint x: 928, endPoint y: 411, distance: 344.3
click at [928, 410] on div "Get Started" at bounding box center [923, 407] width 63 height 13
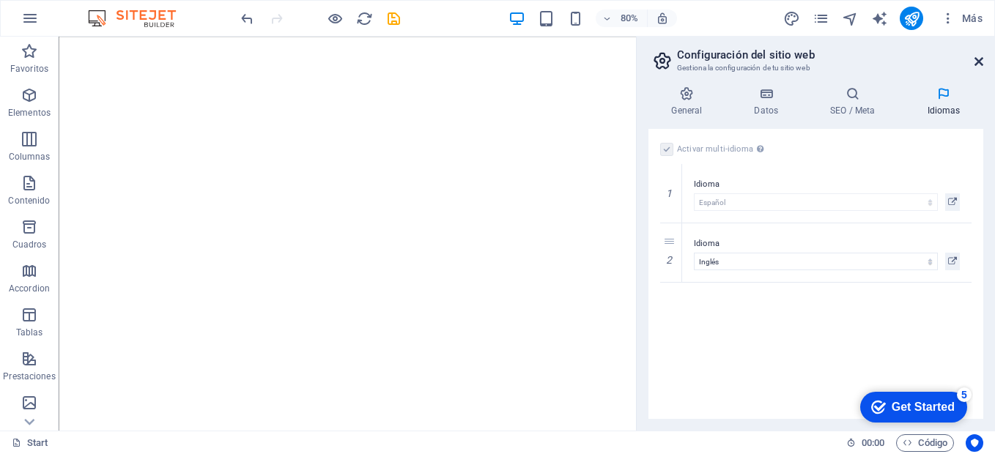
click at [977, 62] on icon at bounding box center [978, 62] width 9 height 12
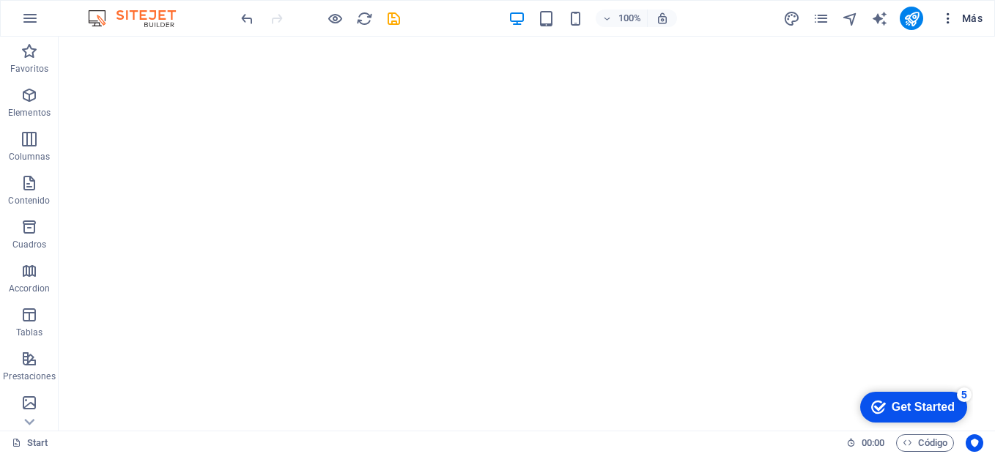
click at [959, 17] on span "Más" at bounding box center [962, 18] width 42 height 15
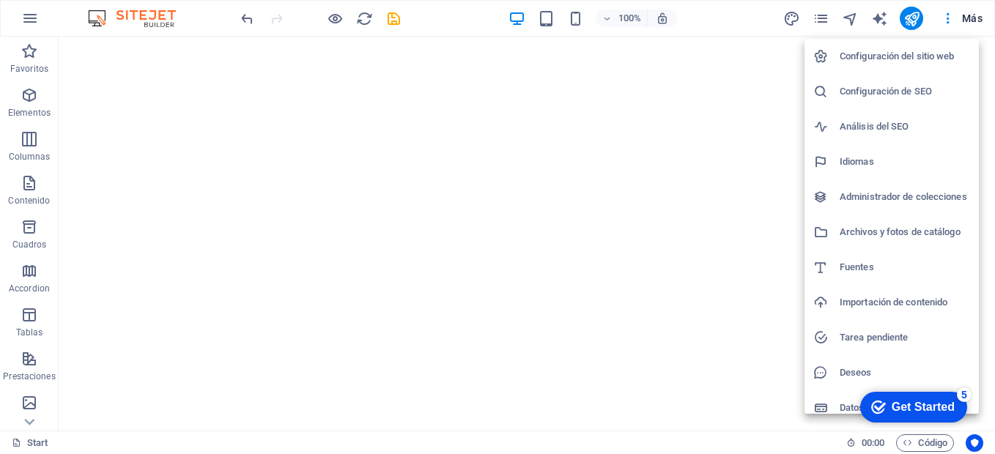
click at [872, 56] on h6 "Configuración del sitio web" at bounding box center [905, 57] width 130 height 18
select select "44"
select select "73"
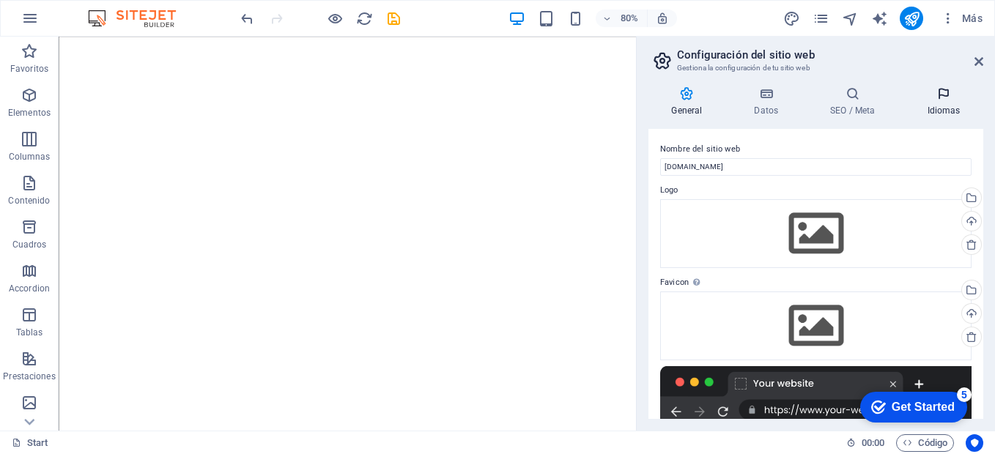
click at [939, 101] on h4 "Idiomas" at bounding box center [943, 101] width 79 height 31
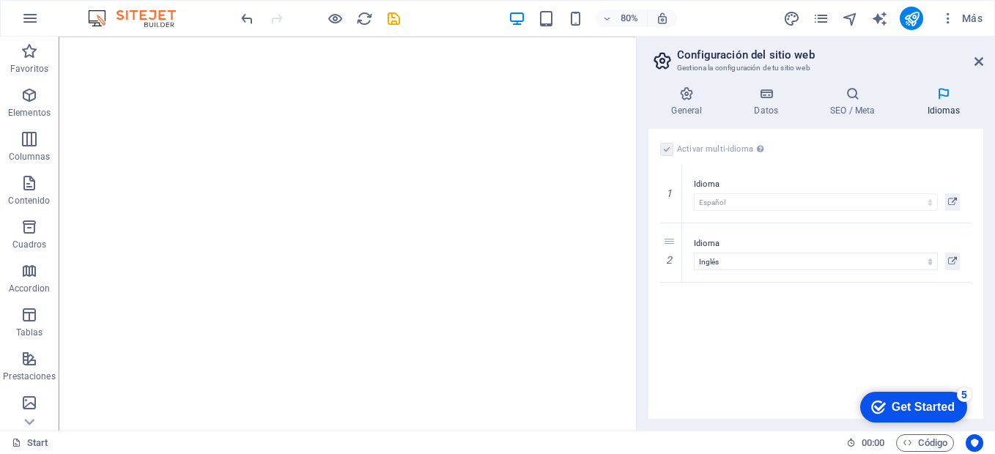
click at [746, 338] on div "Activar multi-idioma Para desactivar la opción multi-idioma, elimine todos los …" at bounding box center [815, 274] width 335 height 290
click at [681, 100] on icon at bounding box center [686, 93] width 77 height 15
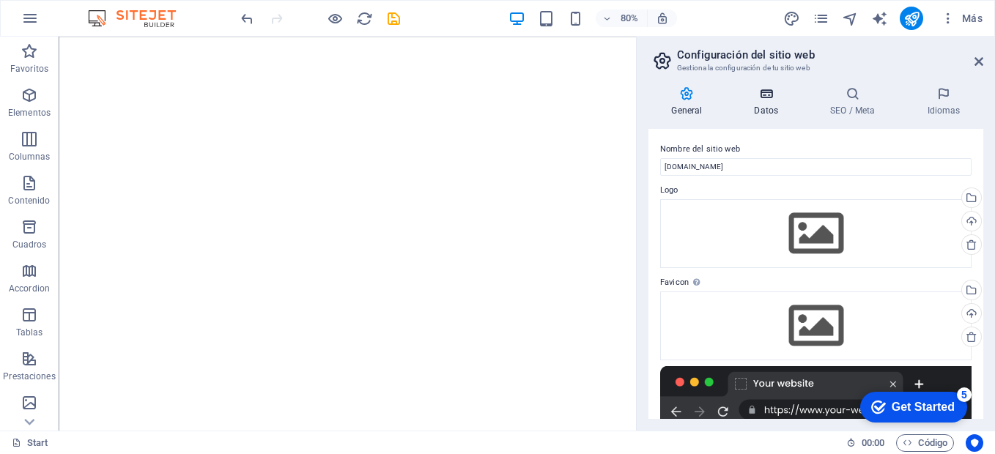
click at [766, 101] on h4 "Datos" at bounding box center [769, 101] width 76 height 31
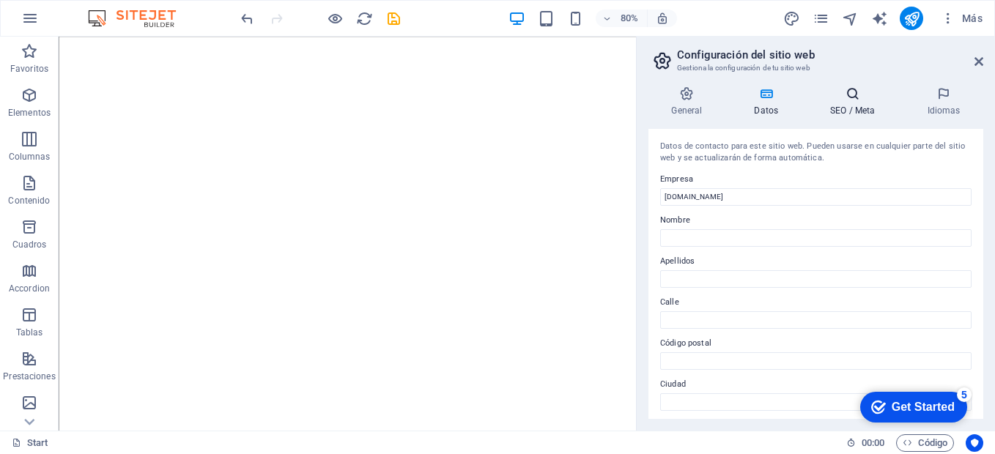
click at [853, 97] on icon at bounding box center [852, 93] width 91 height 15
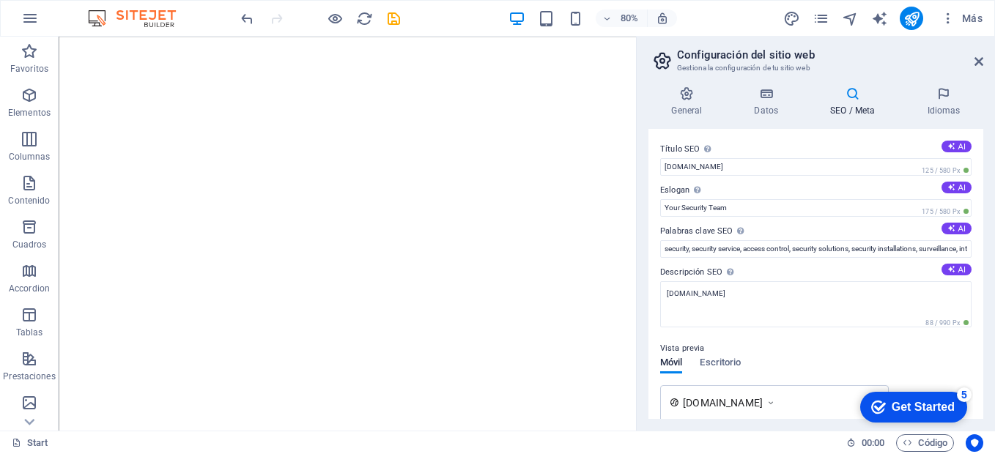
click at [985, 63] on aside "Configuración del sitio web Gestiona la configuración de tu sitio web General D…" at bounding box center [815, 234] width 359 height 394
click at [988, 67] on aside "Configuración del sitio web Gestiona la configuración de tu sitio web General D…" at bounding box center [815, 234] width 359 height 394
click at [979, 62] on icon at bounding box center [978, 62] width 9 height 12
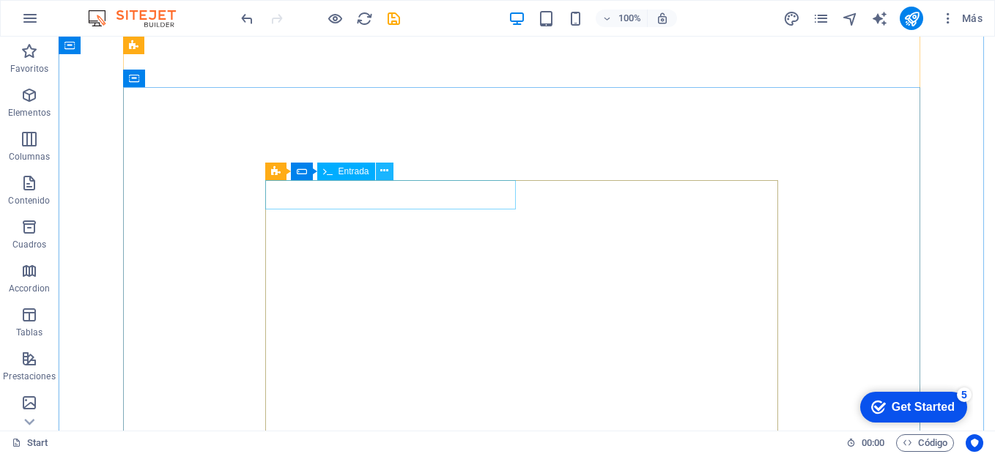
click at [380, 175] on button at bounding box center [385, 172] width 18 height 18
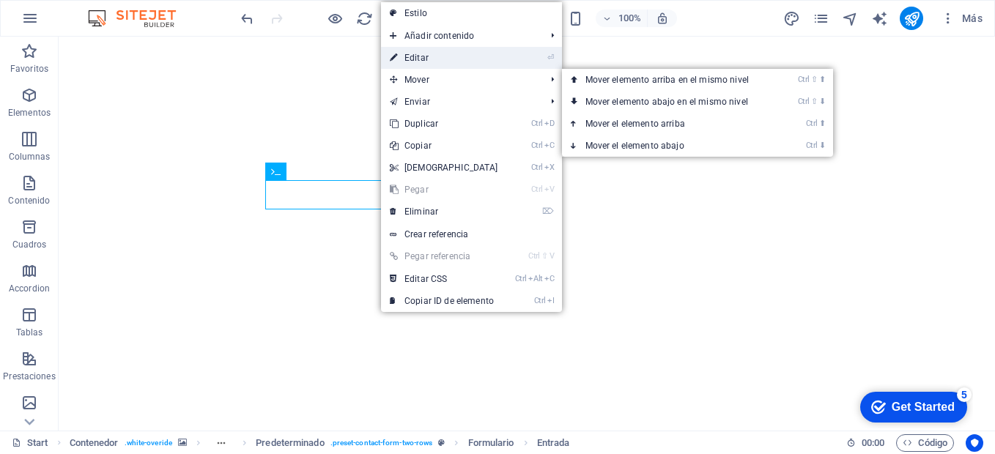
click at [415, 59] on link "⏎ Editar" at bounding box center [444, 58] width 126 height 22
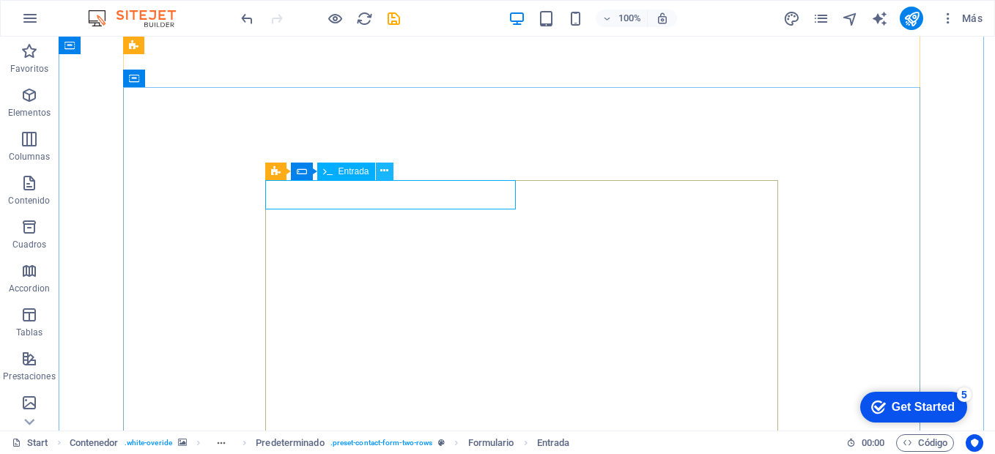
click at [386, 170] on icon at bounding box center [384, 170] width 8 height 15
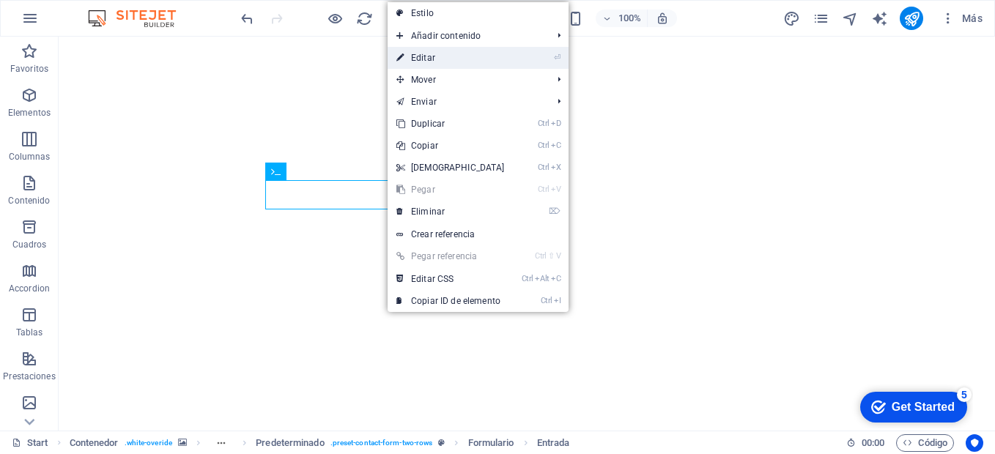
click at [443, 56] on link "⏎ Editar" at bounding box center [451, 58] width 126 height 22
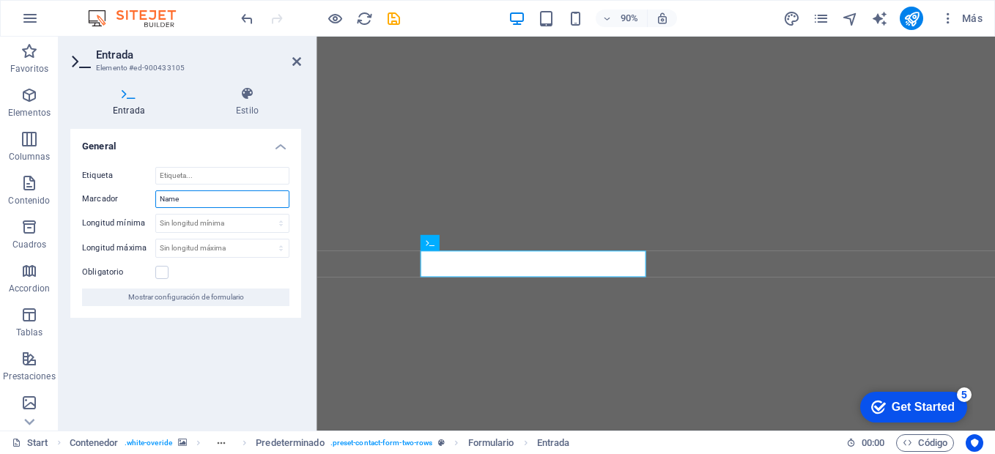
drag, startPoint x: 207, startPoint y: 199, endPoint x: 137, endPoint y: 202, distance: 69.7
click at [137, 202] on div "Marcador Name" at bounding box center [185, 199] width 207 height 18
type input "n"
type input "Nombre"
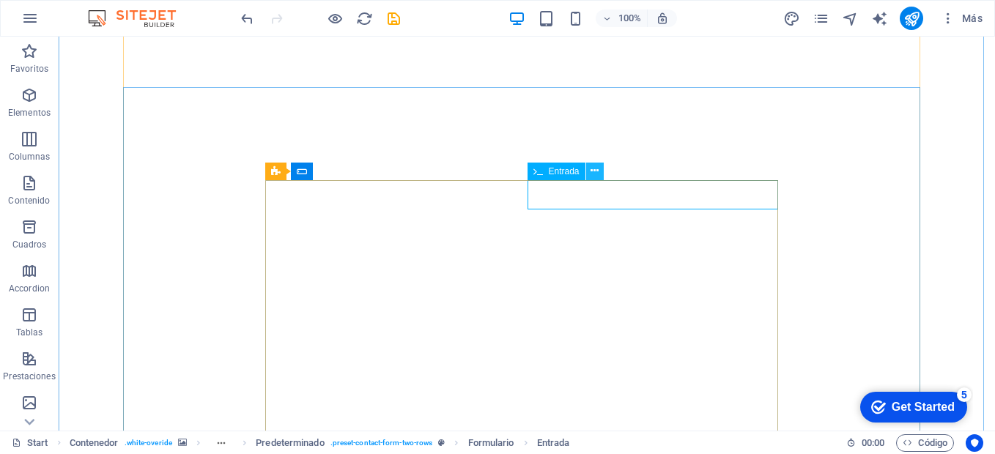
click at [592, 174] on icon at bounding box center [595, 170] width 8 height 15
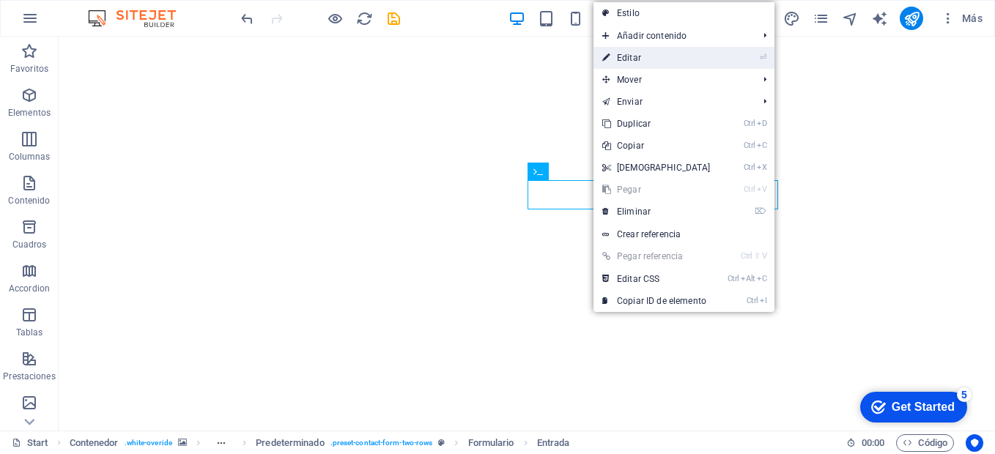
click at [654, 59] on link "⏎ Editar" at bounding box center [656, 58] width 126 height 22
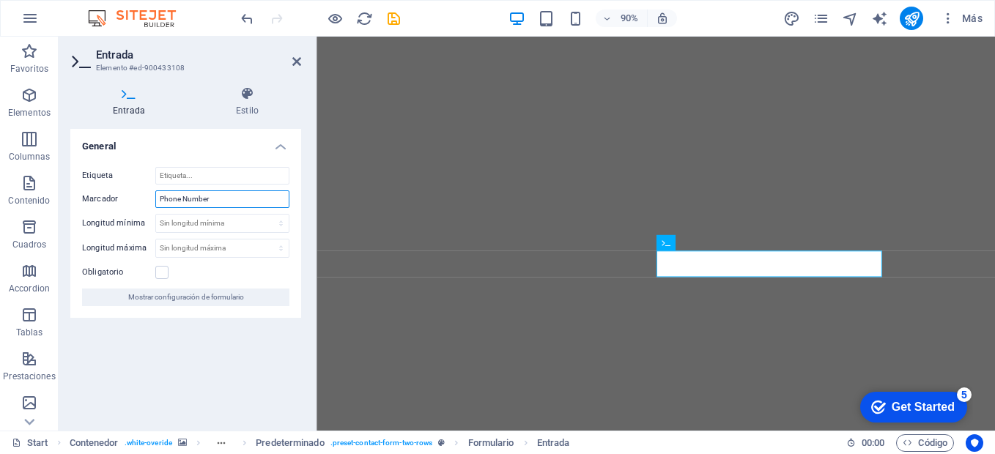
click at [215, 197] on input "Phone Number" at bounding box center [222, 199] width 134 height 18
type input "P"
type input "N"
type input "Telefono de contacto"
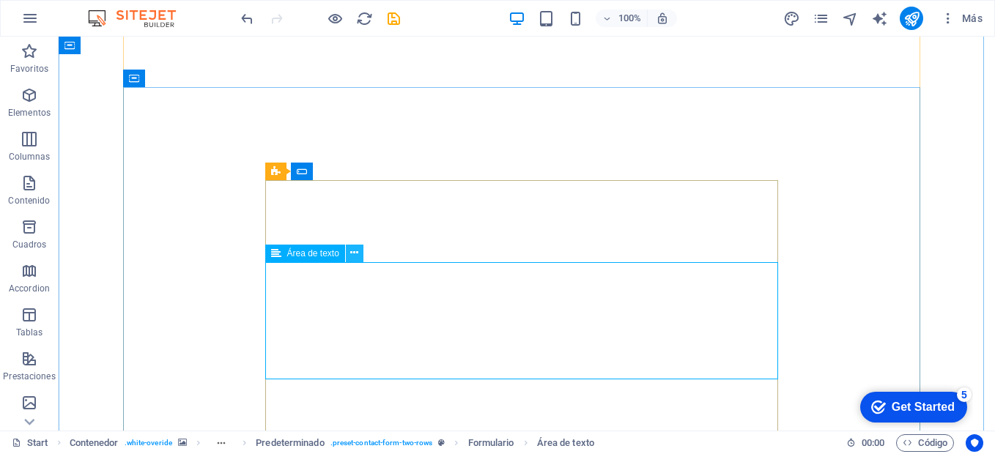
click at [360, 255] on button at bounding box center [355, 254] width 18 height 18
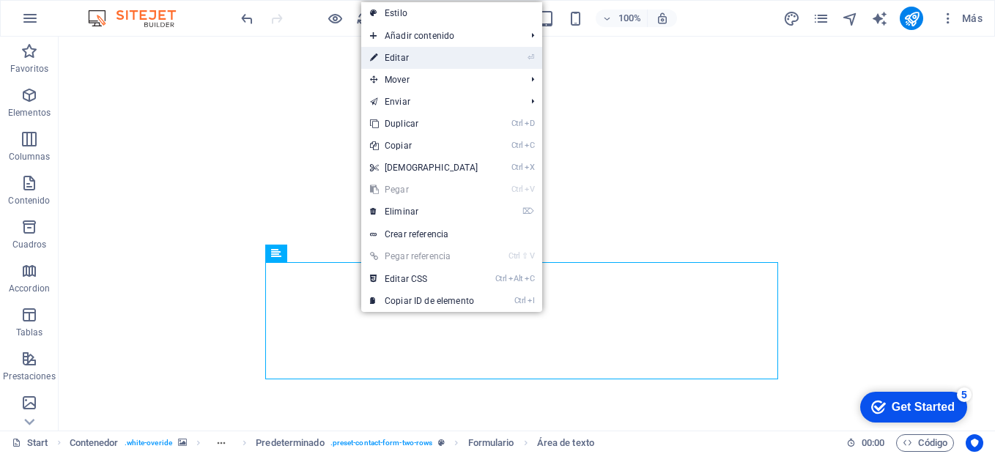
click at [423, 56] on link "⏎ Editar" at bounding box center [424, 58] width 126 height 22
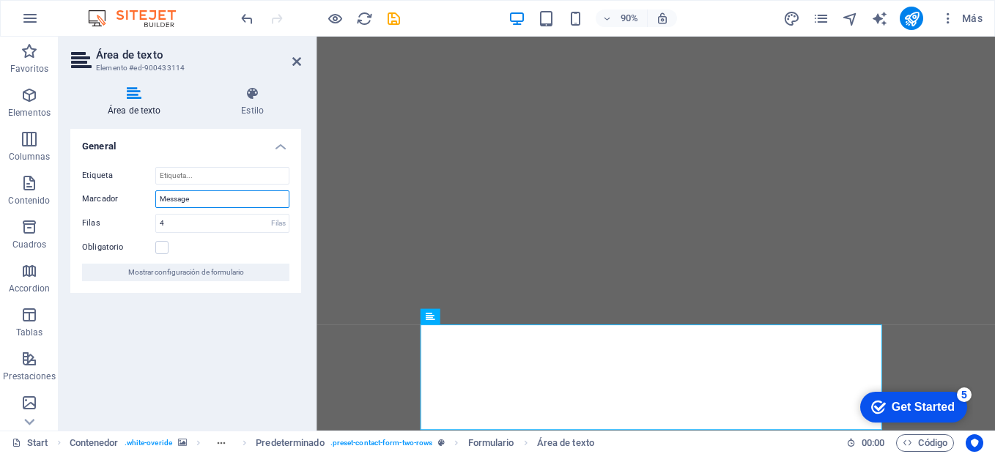
drag, startPoint x: 190, startPoint y: 194, endPoint x: 136, endPoint y: 198, distance: 53.6
click at [136, 198] on div "Marcador Message" at bounding box center [185, 199] width 207 height 18
type input "Mensaje"
click at [191, 304] on div "General Etiqueta Marcador Mensaje Filas 4 Filas Obligatorio Mostrar configuraci…" at bounding box center [185, 274] width 231 height 290
click at [162, 248] on label at bounding box center [161, 247] width 13 height 13
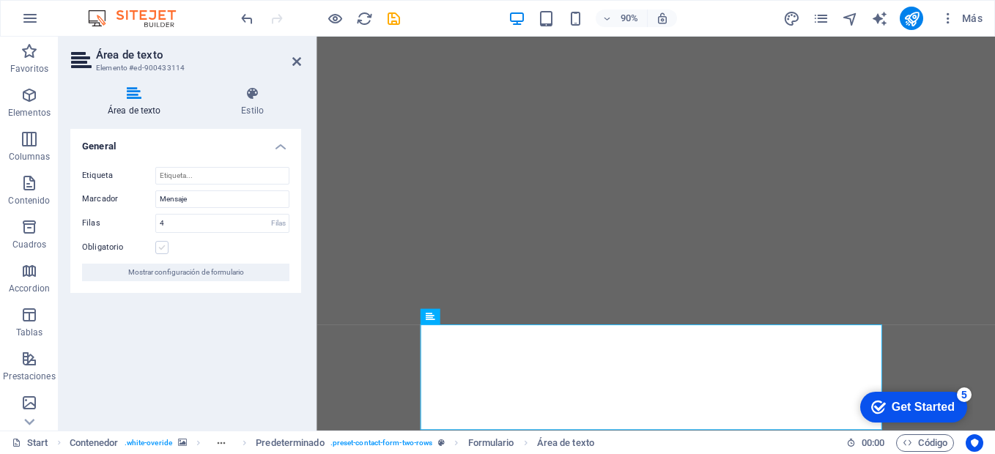
click at [0, 0] on input "Obligatorio" at bounding box center [0, 0] width 0 height 0
click at [160, 247] on label at bounding box center [161, 247] width 13 height 13
click at [0, 0] on input "Obligatorio" at bounding box center [0, 0] width 0 height 0
click at [300, 68] on header "Área de texto Elemento #ed-900433114" at bounding box center [185, 56] width 231 height 38
click at [298, 61] on icon at bounding box center [296, 62] width 9 height 12
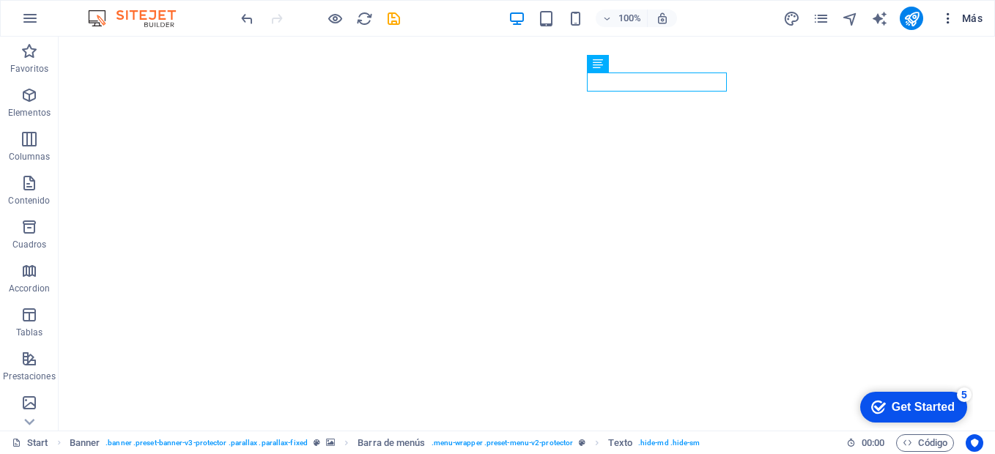
click at [982, 19] on span "Más" at bounding box center [962, 18] width 42 height 15
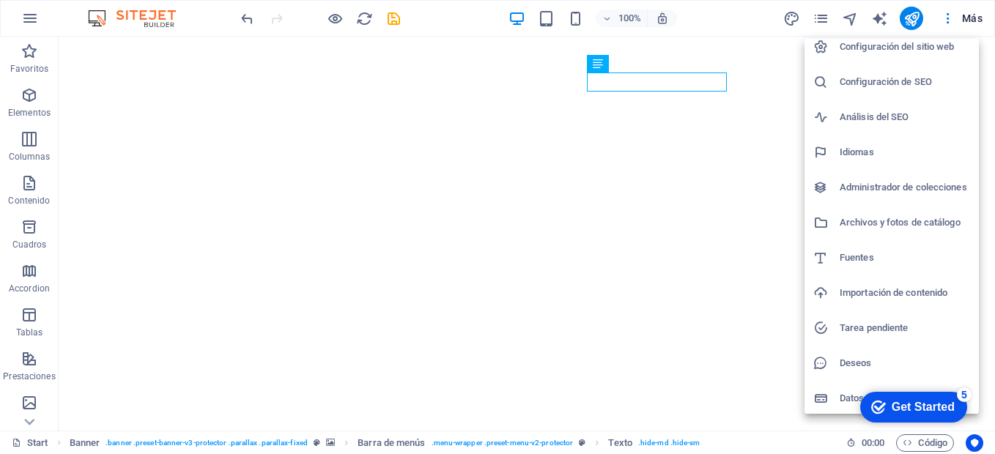
scroll to position [12, 0]
click at [823, 20] on div at bounding box center [497, 227] width 995 height 454
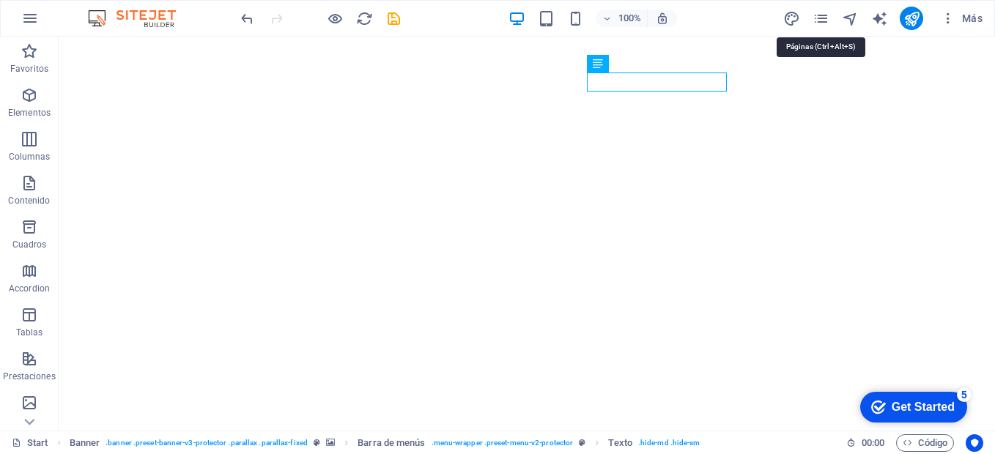
click at [823, 20] on icon "pages" at bounding box center [821, 18] width 17 height 17
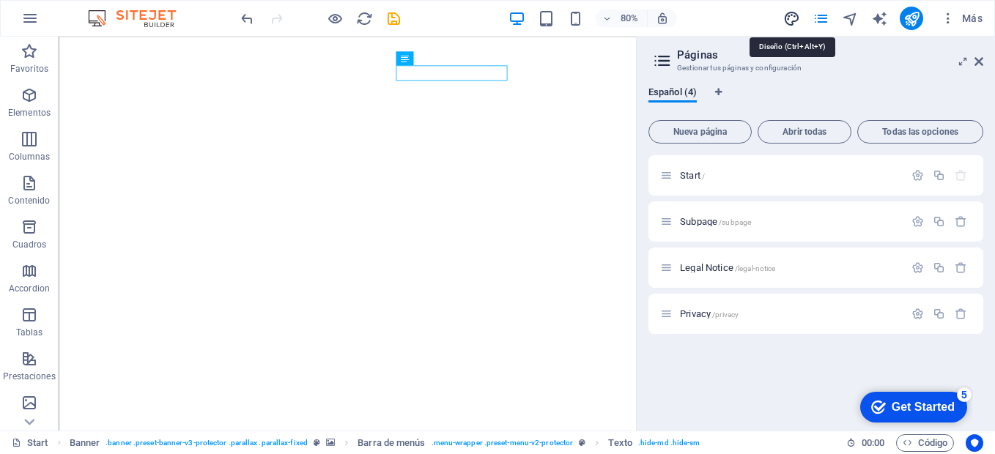
click at [788, 21] on icon "design" at bounding box center [791, 18] width 17 height 17
select select "px"
select select "300"
select select "px"
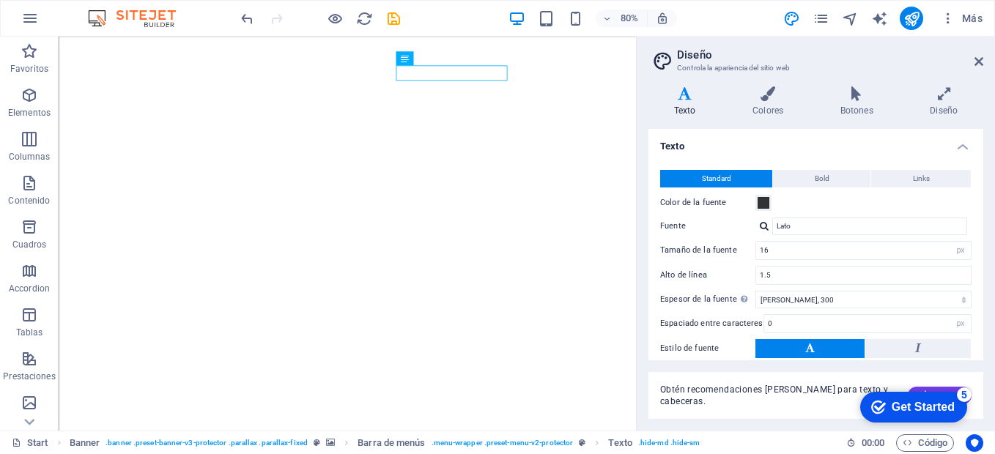
click at [881, 59] on h2 "Diseño" at bounding box center [830, 54] width 306 height 13
click at [983, 63] on aside "Diseño Controla la apariencia del sitio web Variantes Texto Colores Botones Dis…" at bounding box center [815, 234] width 359 height 394
click at [977, 59] on icon at bounding box center [978, 62] width 9 height 12
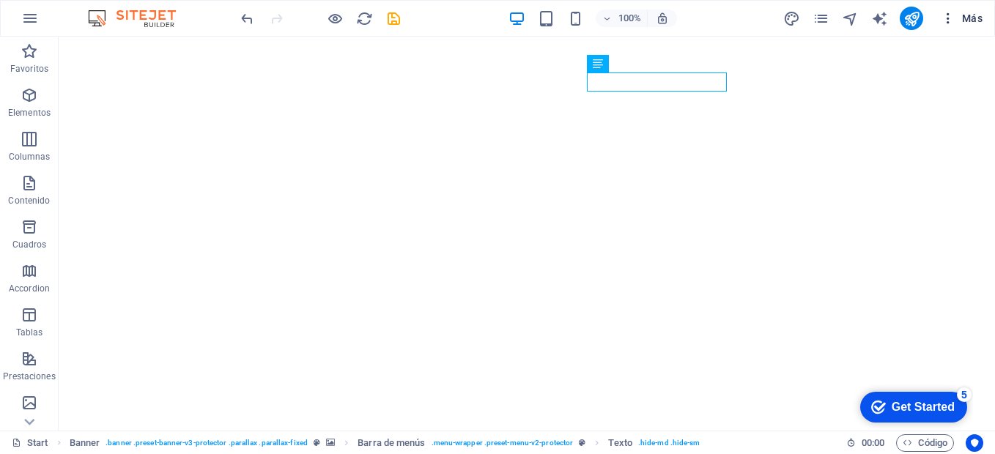
click at [949, 23] on icon "button" at bounding box center [948, 18] width 15 height 15
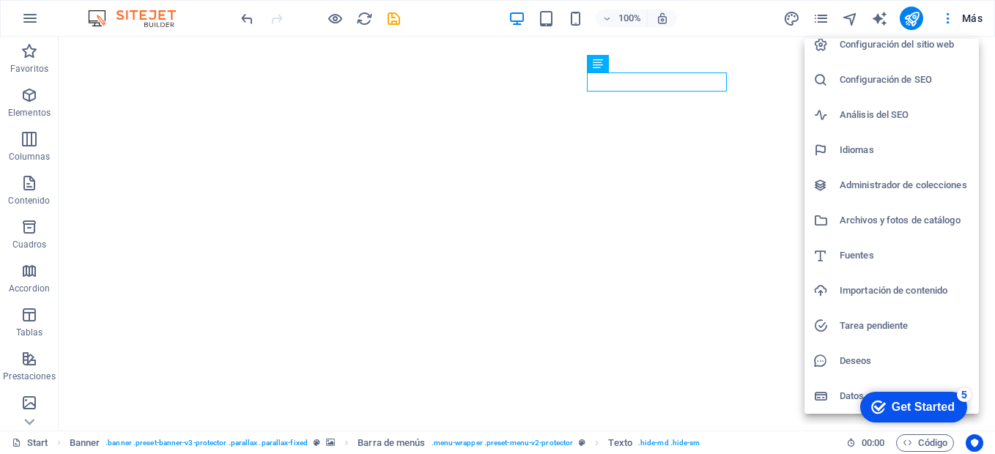
click at [895, 48] on h6 "Configuración del sitio web" at bounding box center [905, 45] width 130 height 18
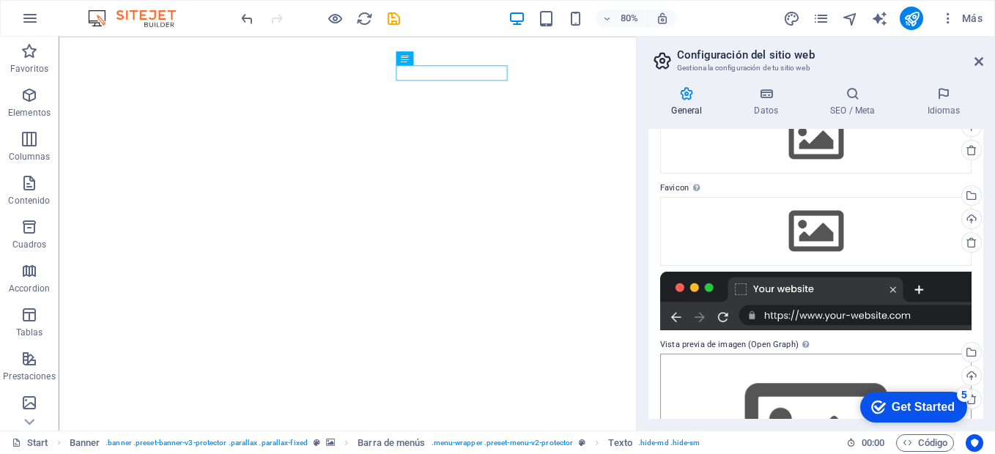
scroll to position [210, 0]
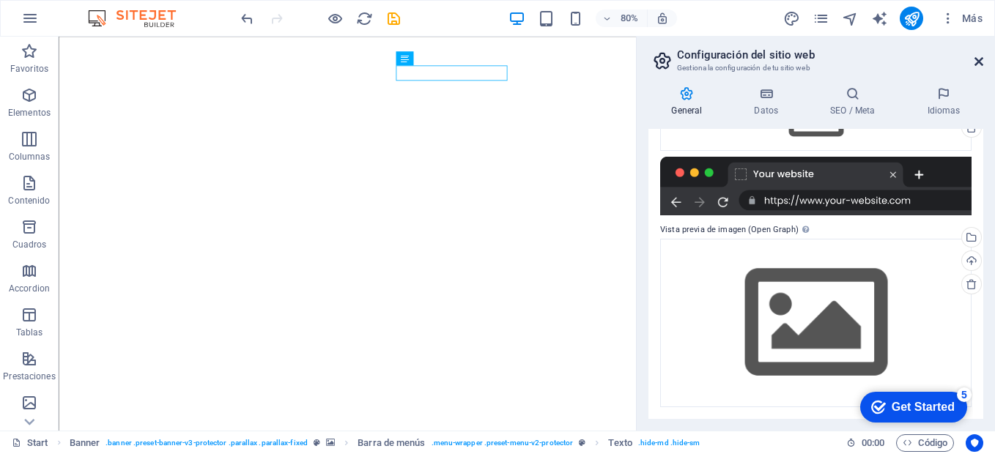
click at [980, 66] on icon at bounding box center [978, 62] width 9 height 12
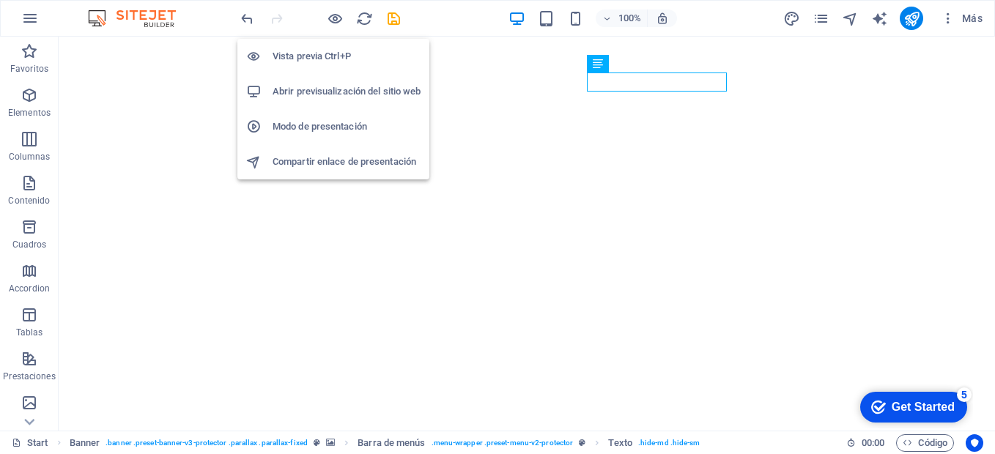
click at [337, 54] on h6 "Vista previa Ctrl+P" at bounding box center [347, 57] width 148 height 18
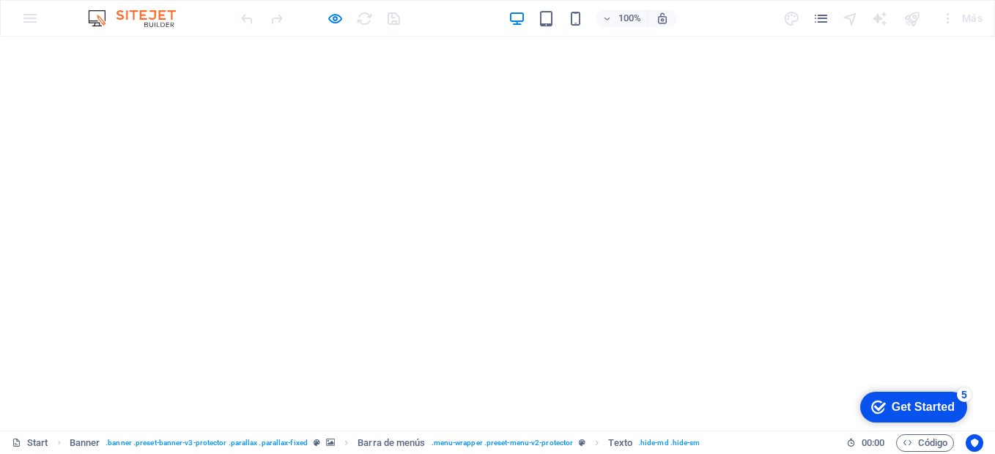
click at [826, 27] on div "Más" at bounding box center [885, 18] width 206 height 23
click at [824, 21] on icon "pages" at bounding box center [821, 18] width 17 height 17
